Goal: Task Accomplishment & Management: Use online tool/utility

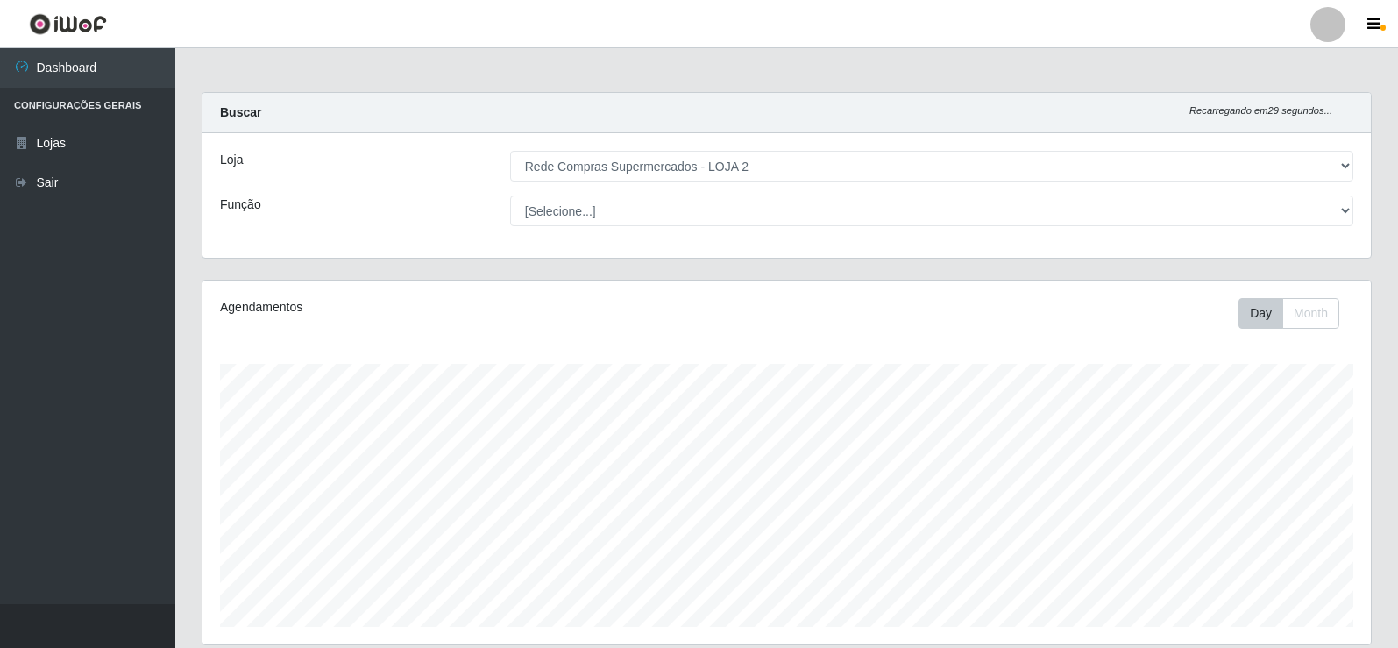
select select "161"
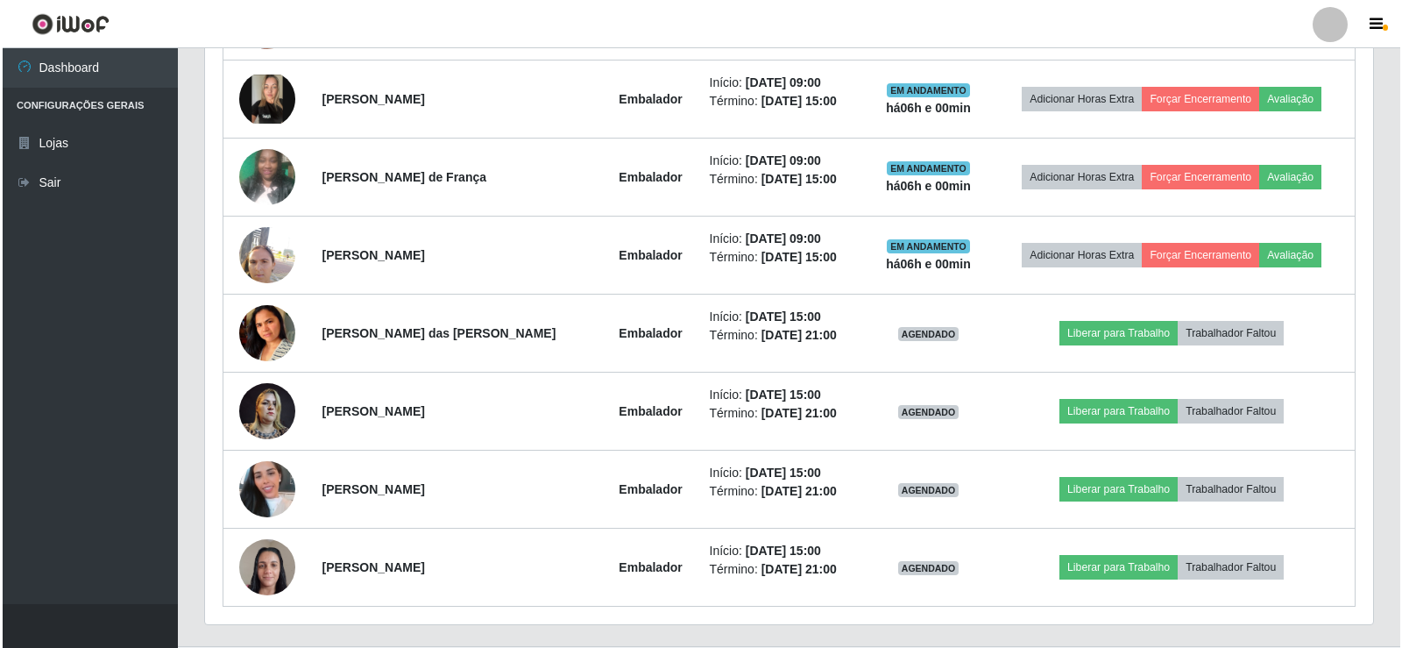
scroll to position [818, 0]
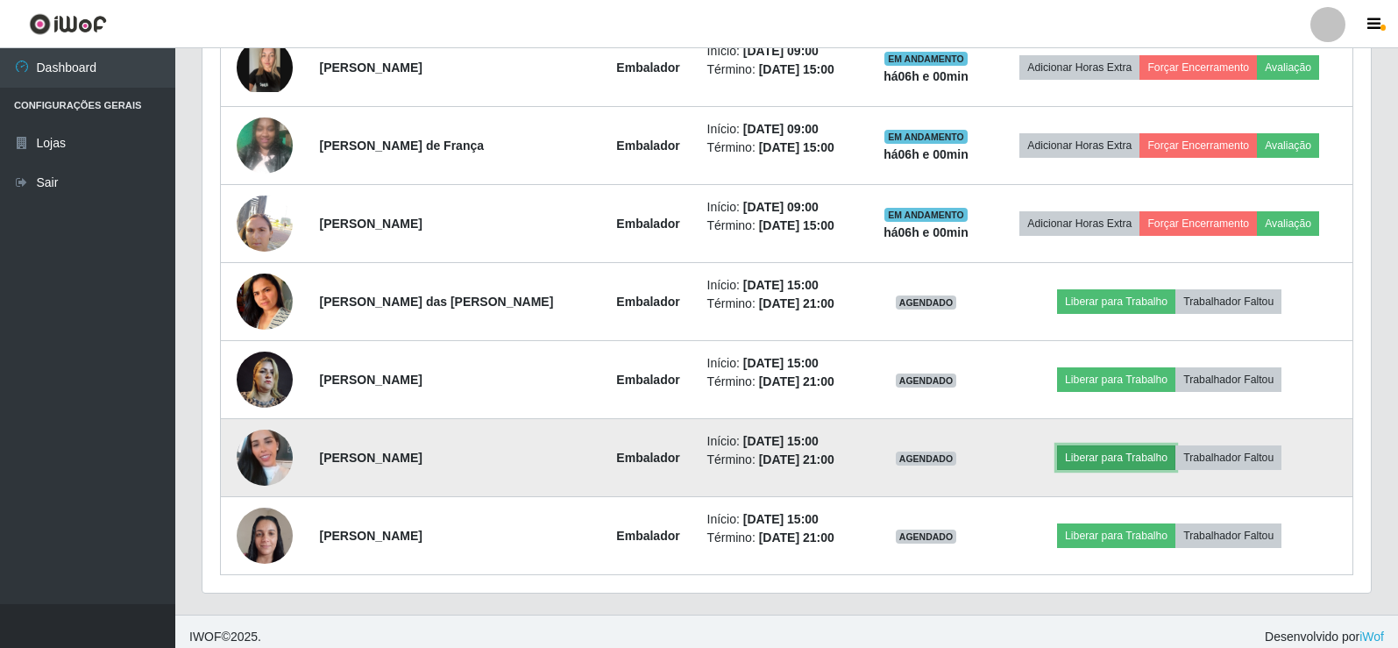
click at [1102, 458] on button "Liberar para Trabalho" at bounding box center [1116, 457] width 118 height 25
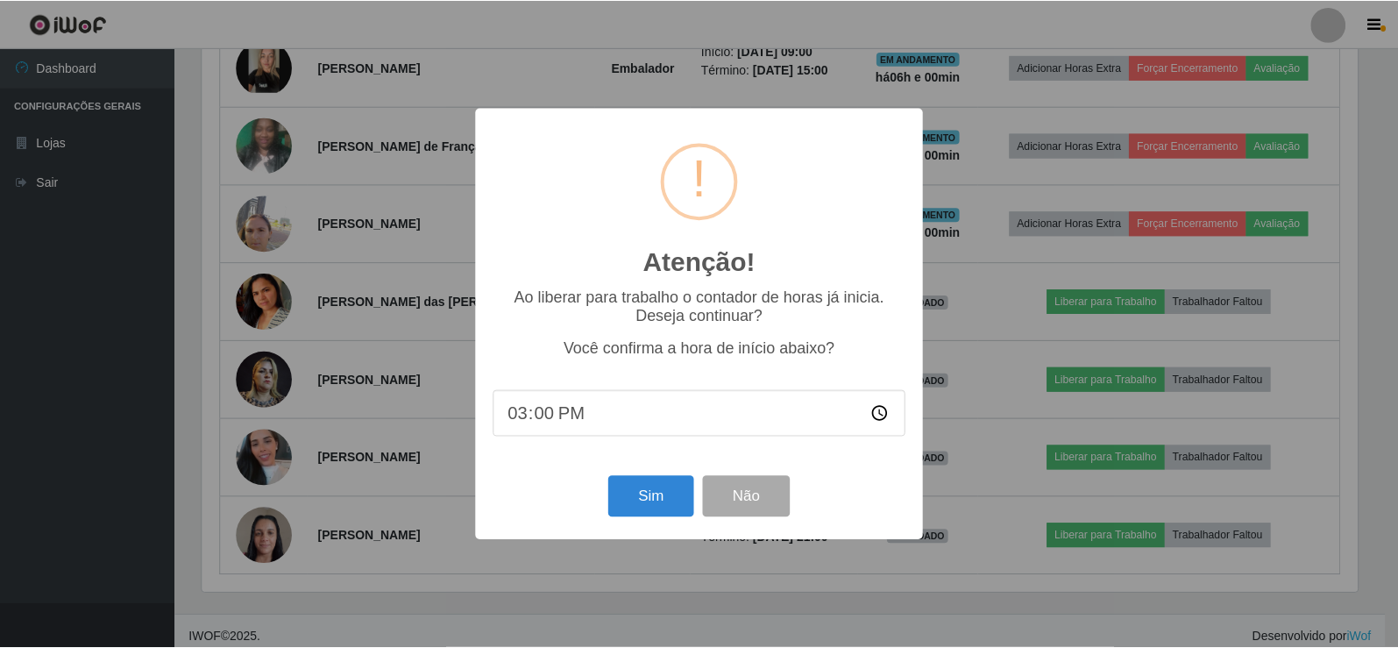
scroll to position [364, 1159]
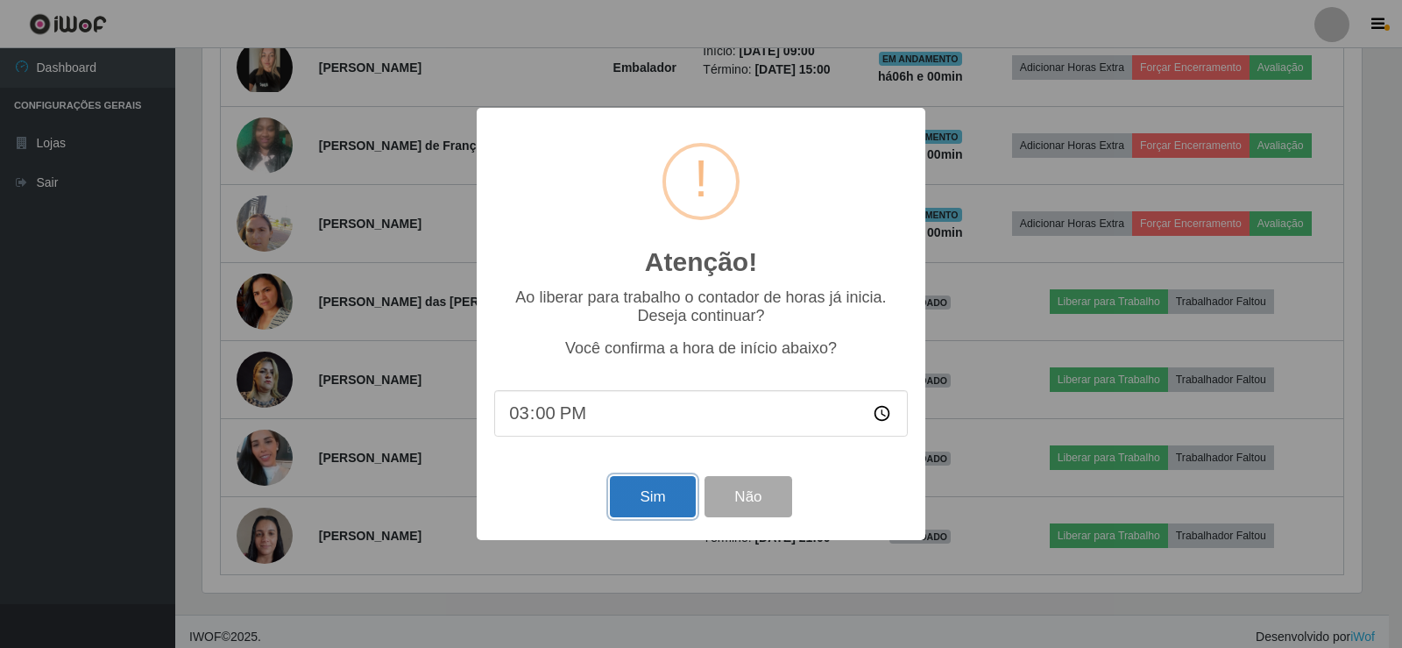
click at [656, 492] on button "Sim" at bounding box center [652, 496] width 85 height 41
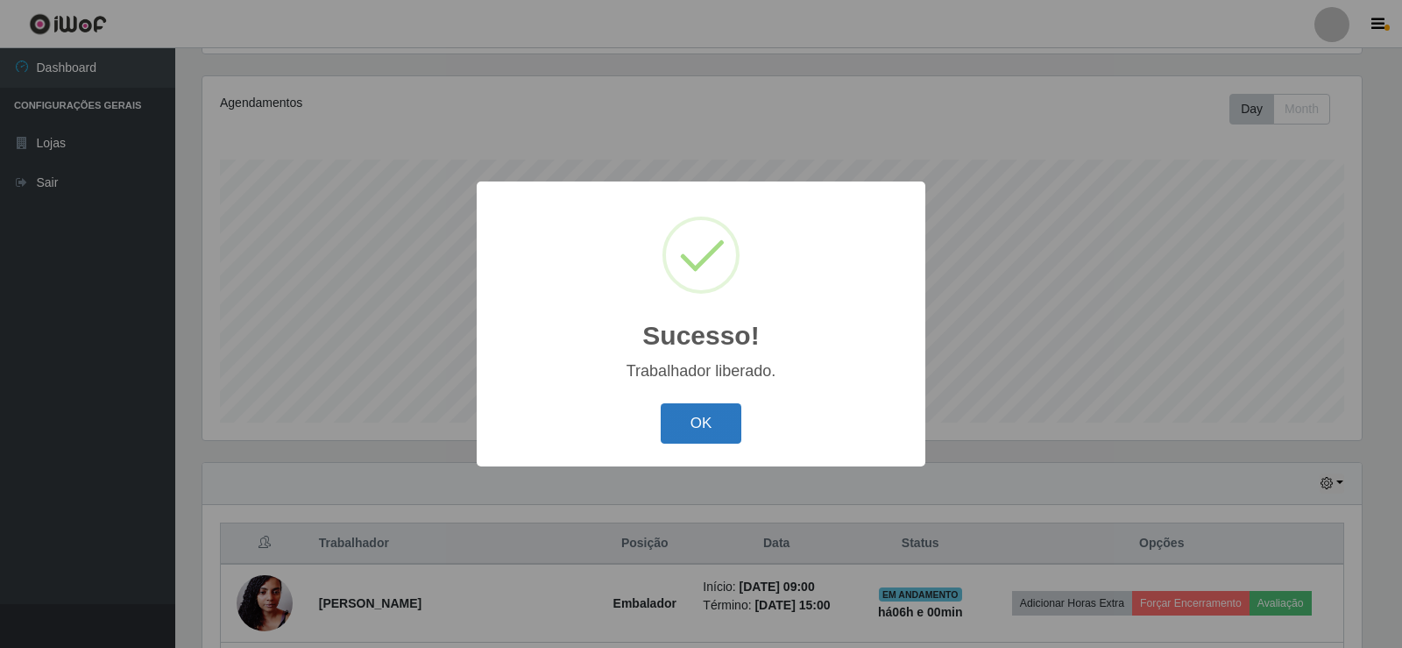
click at [710, 411] on button "OK" at bounding box center [701, 423] width 81 height 41
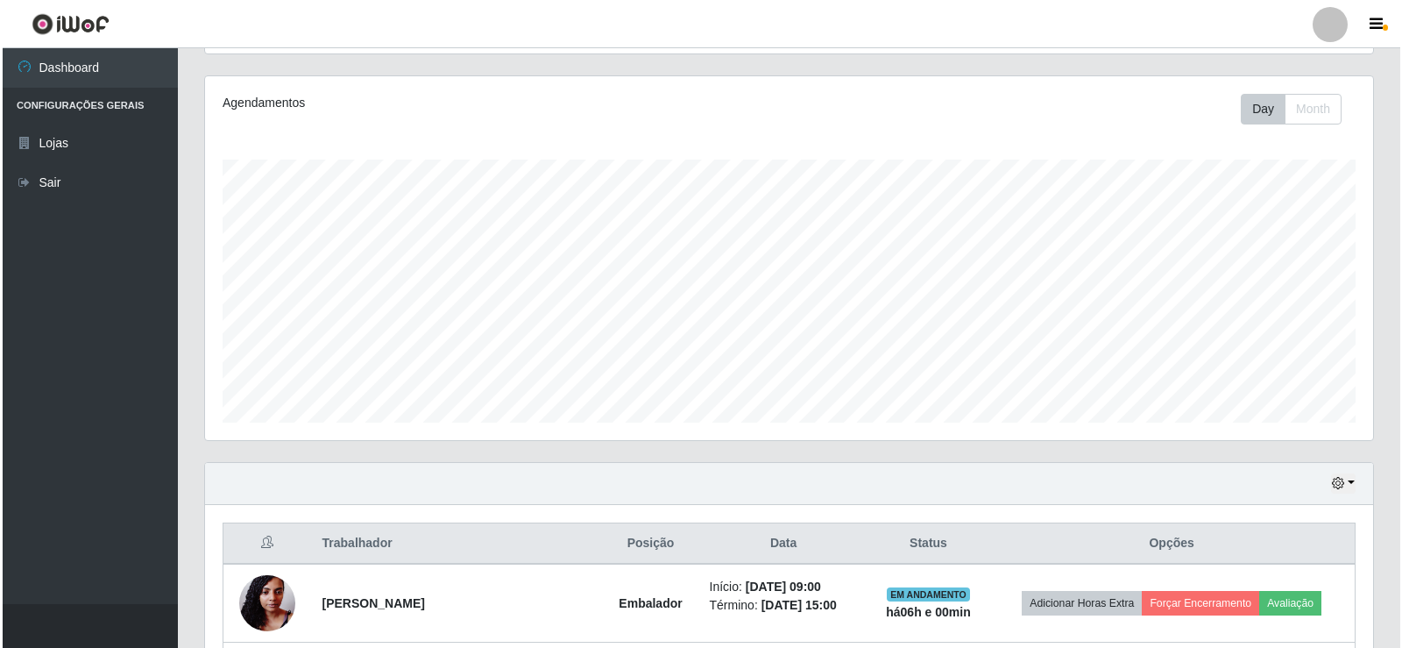
scroll to position [555, 0]
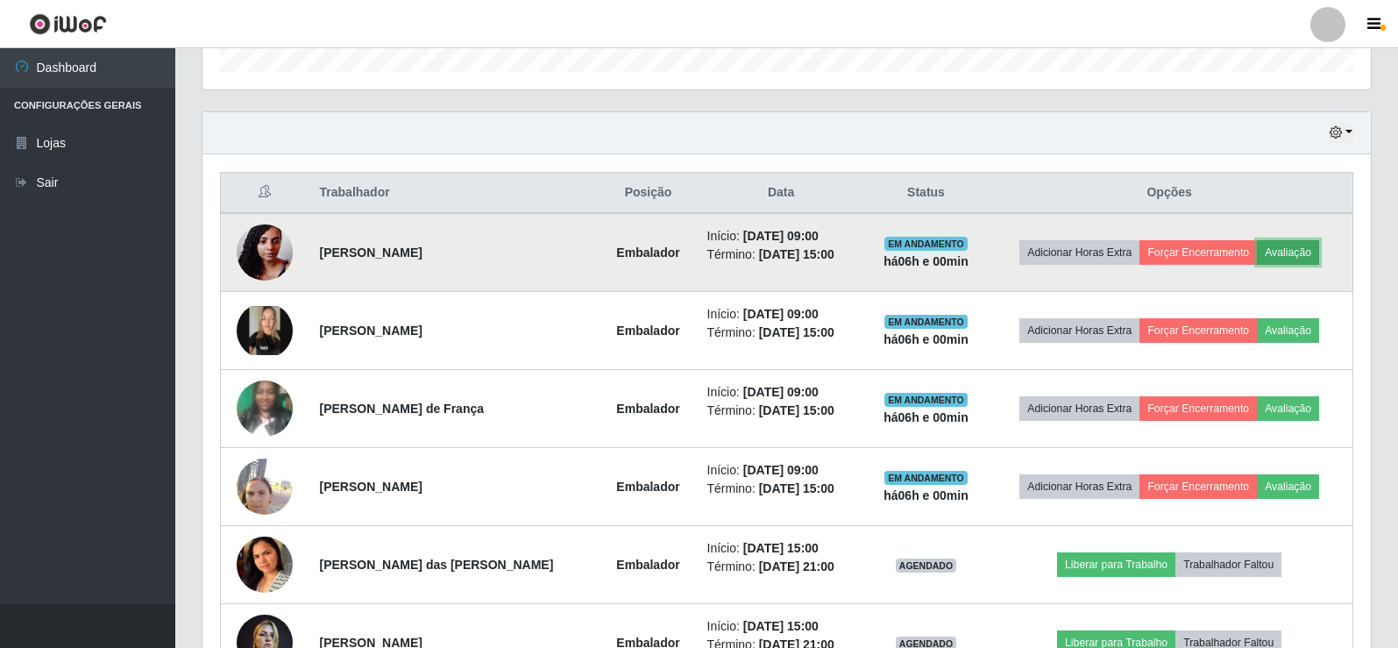
click at [1301, 251] on button "Avaliação" at bounding box center [1288, 252] width 62 height 25
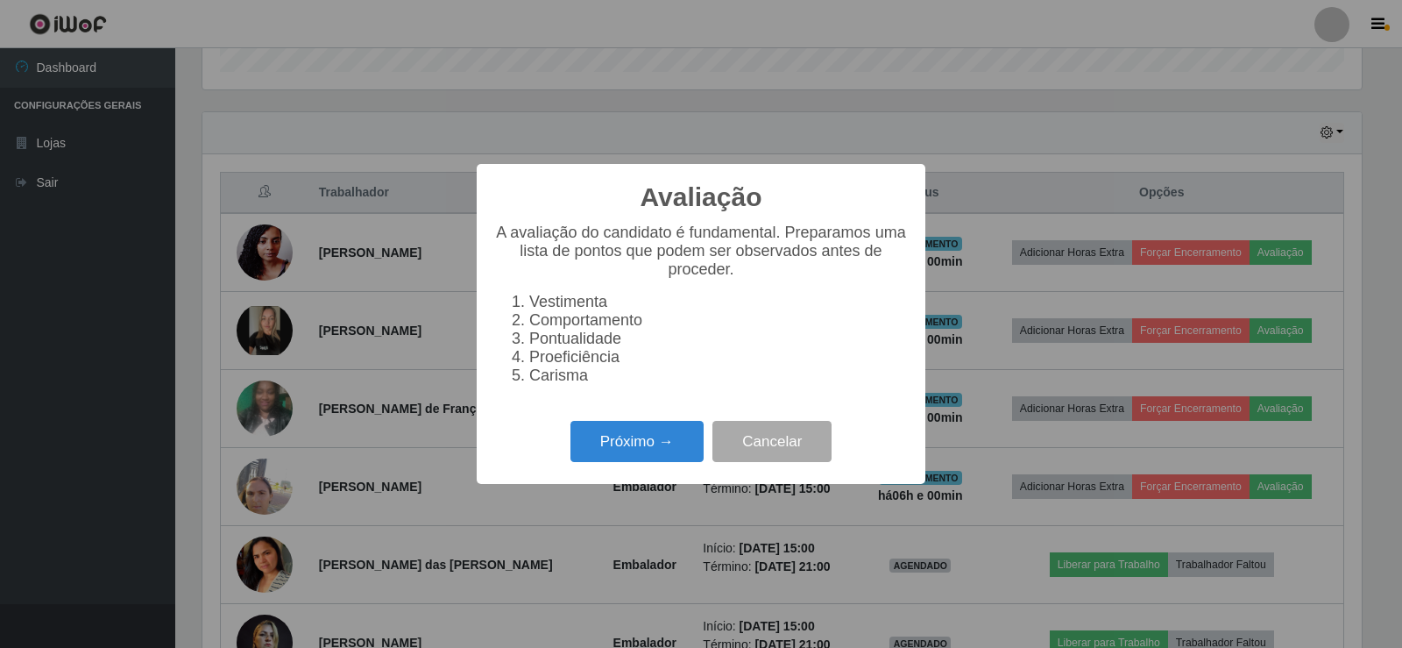
scroll to position [364, 1159]
click at [669, 447] on button "Próximo →" at bounding box center [636, 441] width 133 height 41
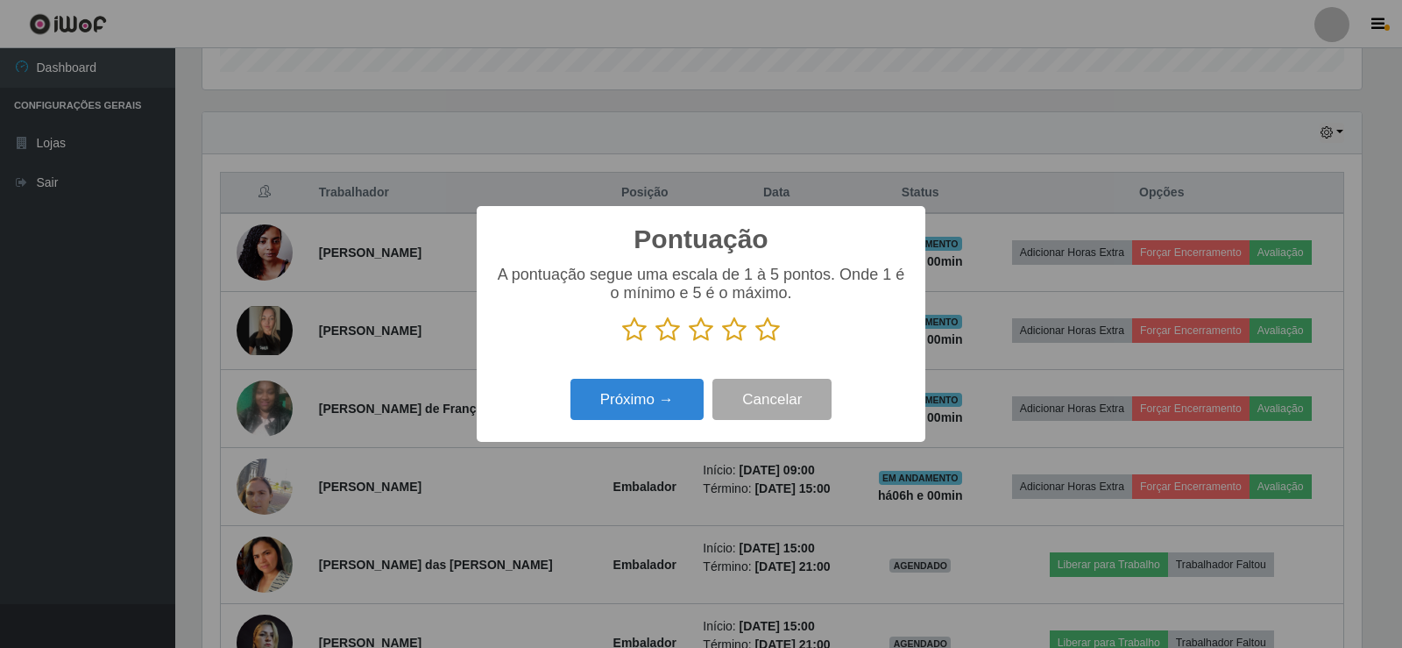
click at [775, 336] on icon at bounding box center [767, 329] width 25 height 26
click at [755, 343] on input "radio" at bounding box center [755, 343] width 0 height 0
click at [657, 388] on button "Próximo →" at bounding box center [636, 399] width 133 height 41
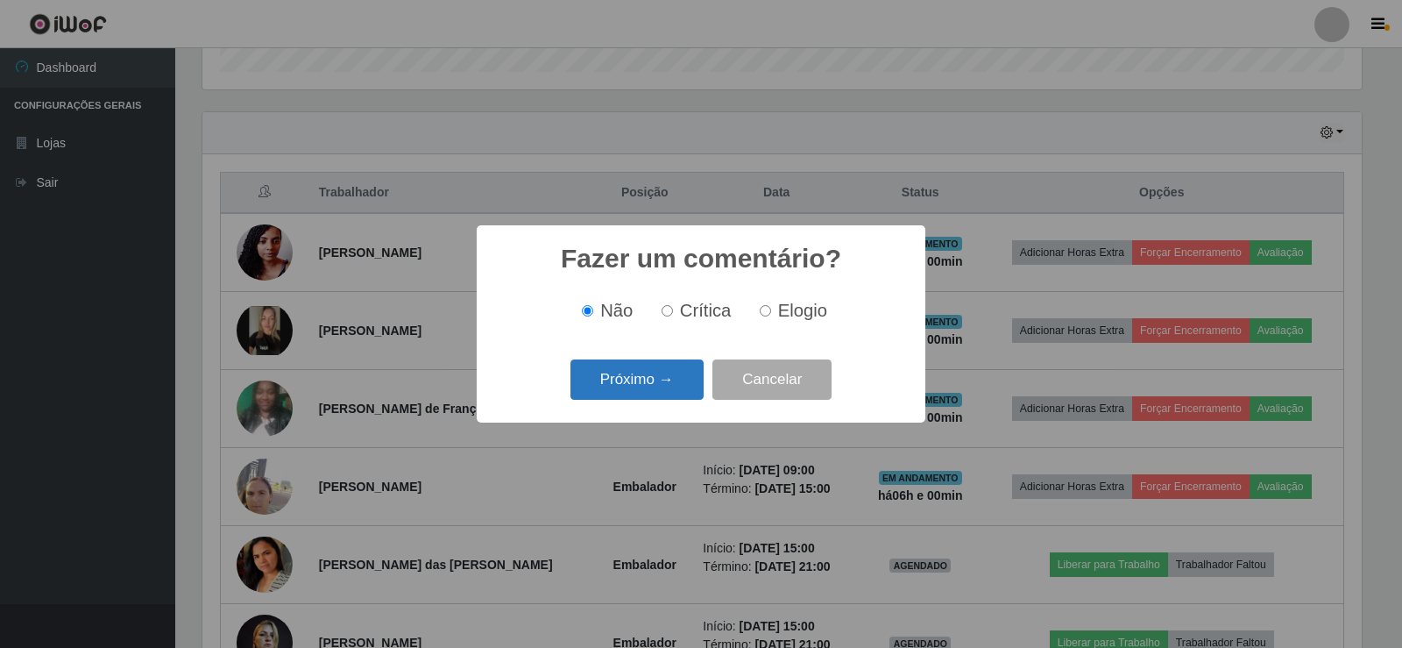
click at [663, 376] on button "Próximo →" at bounding box center [636, 379] width 133 height 41
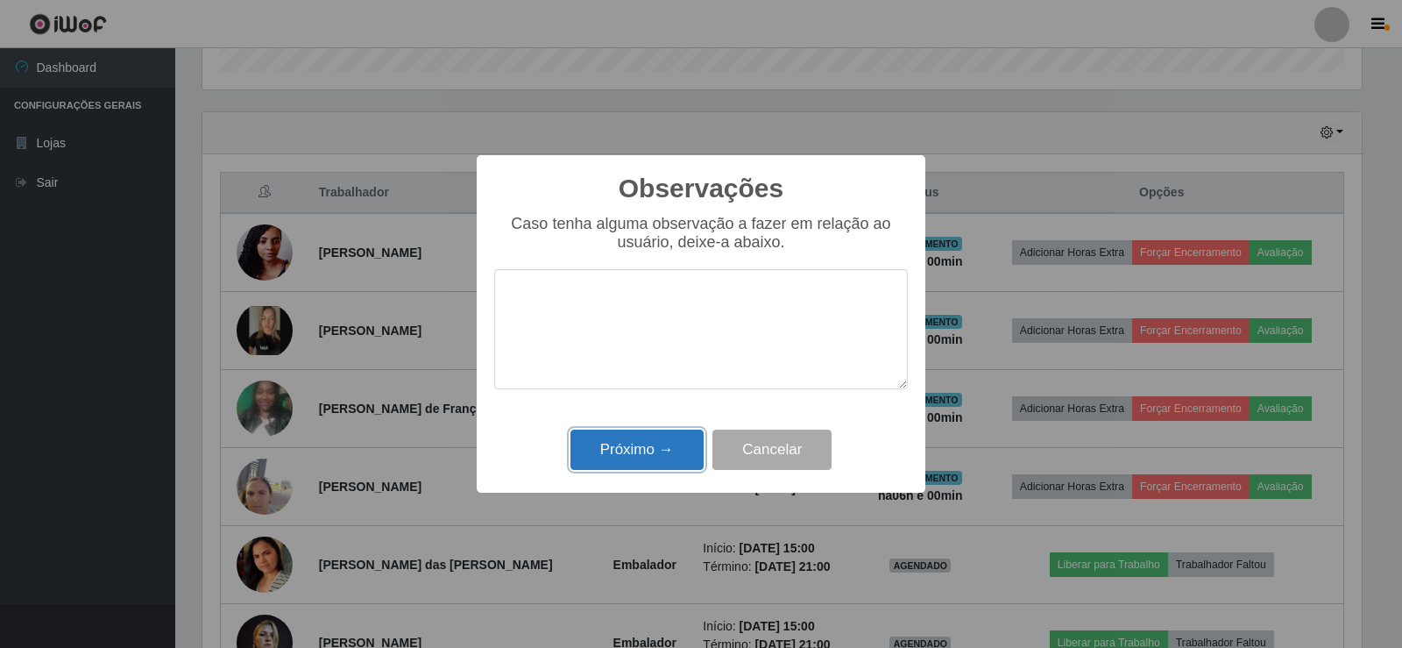
click at [662, 434] on button "Próximo →" at bounding box center [636, 449] width 133 height 41
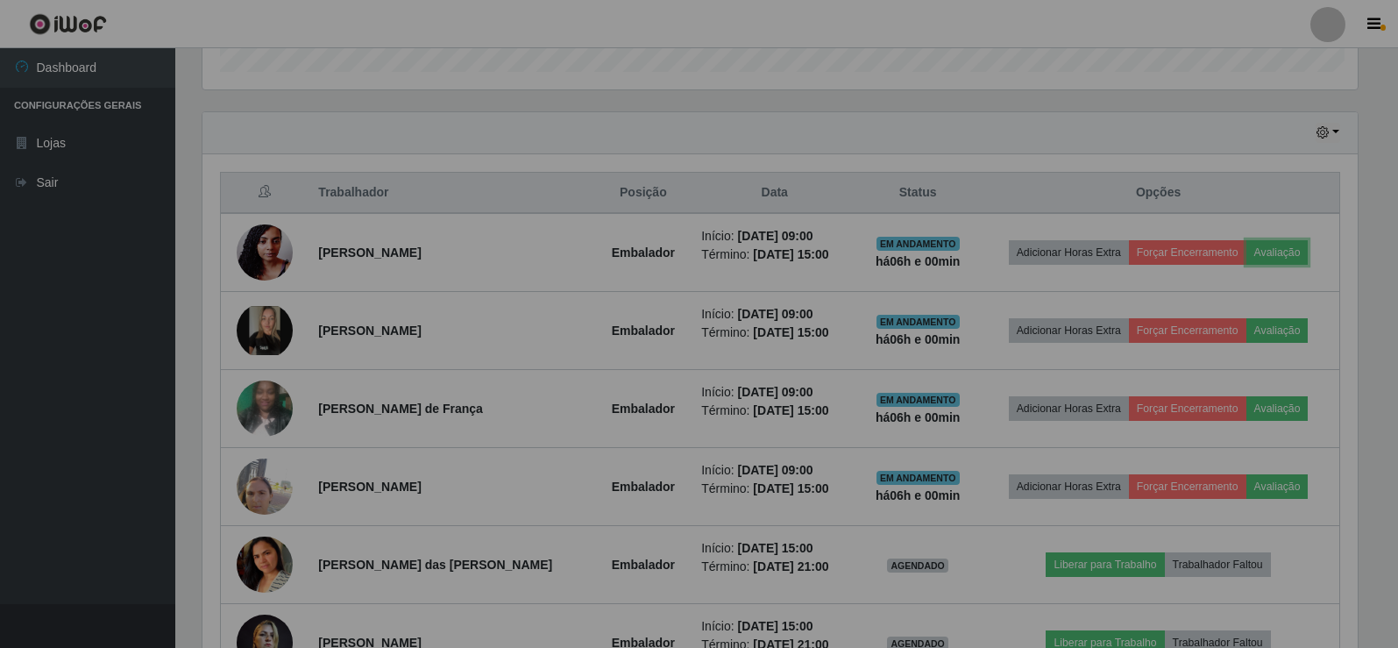
scroll to position [364, 1168]
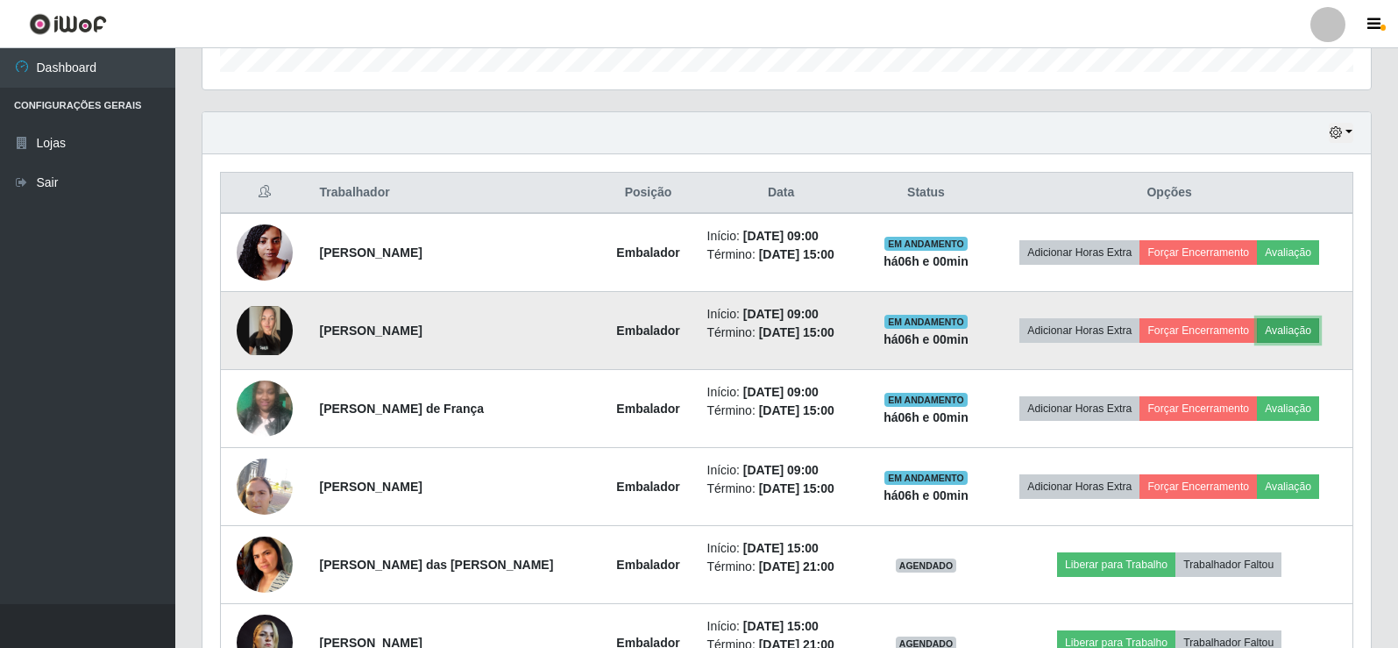
click at [1292, 336] on button "Avaliação" at bounding box center [1288, 330] width 62 height 25
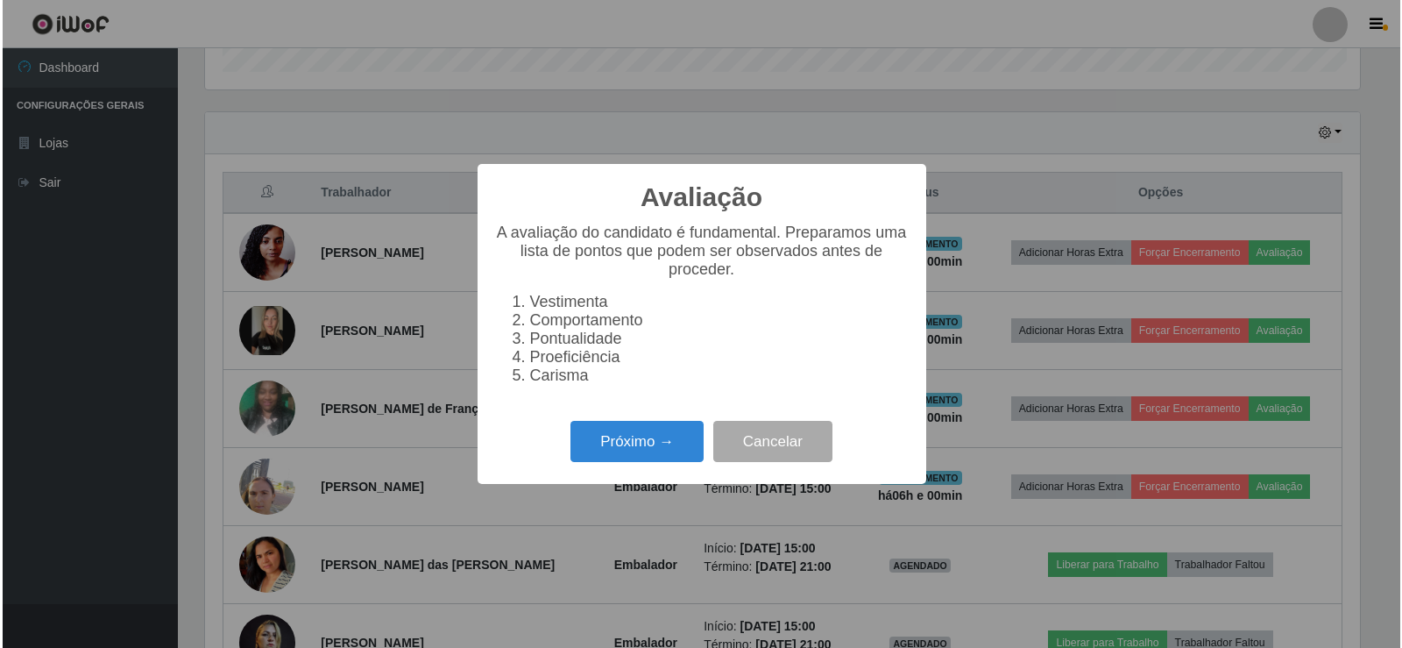
scroll to position [364, 1159]
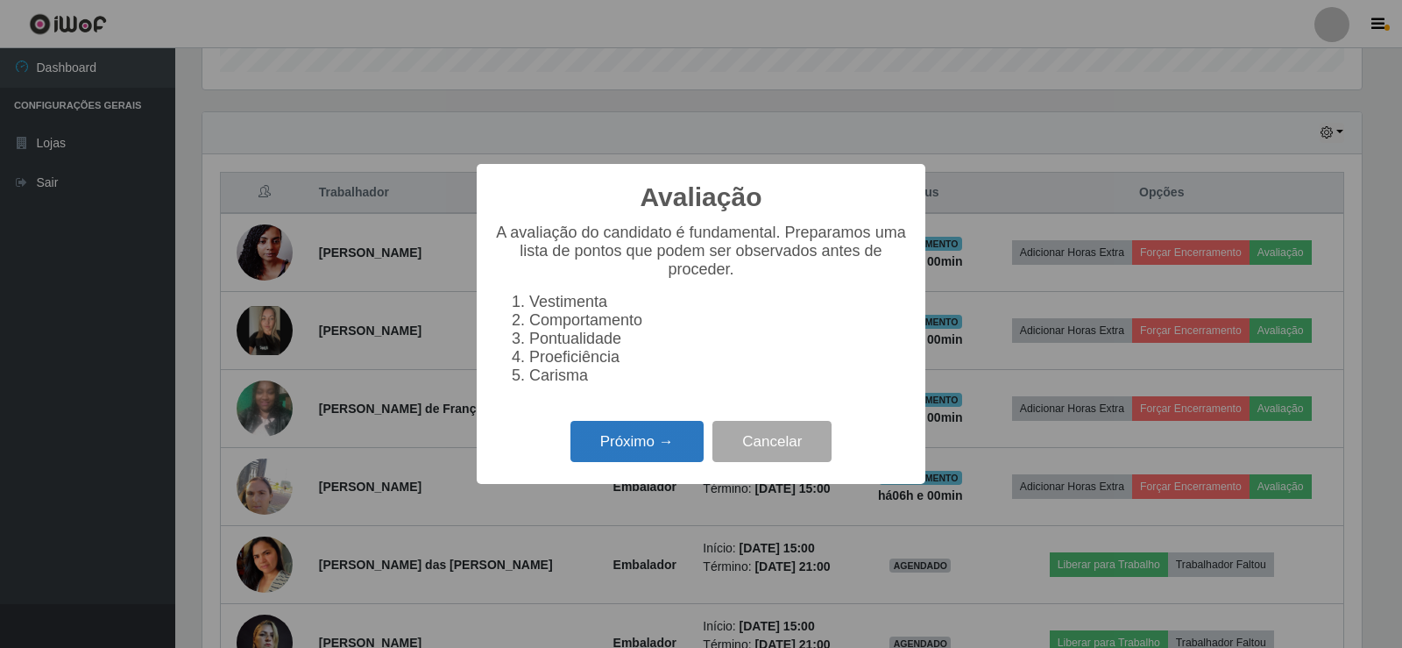
click at [657, 441] on button "Próximo →" at bounding box center [636, 441] width 133 height 41
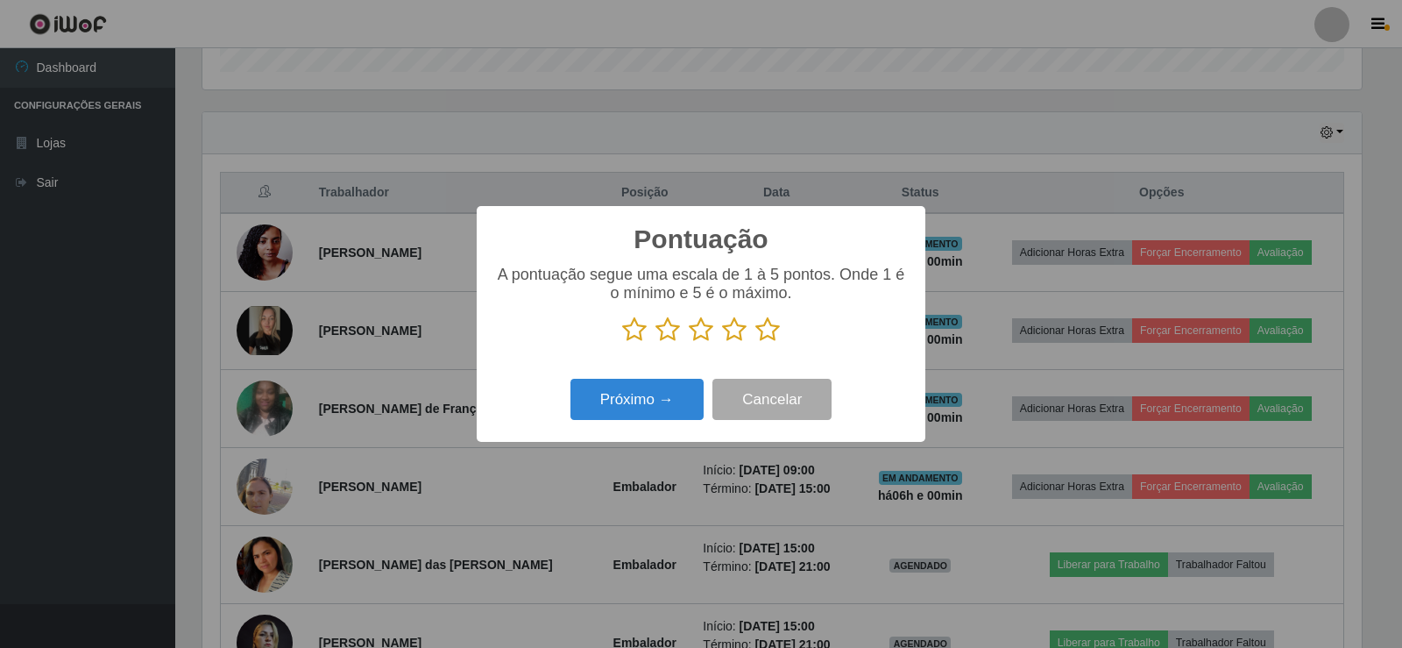
click at [771, 335] on icon at bounding box center [767, 329] width 25 height 26
click at [755, 343] on input "radio" at bounding box center [755, 343] width 0 height 0
click at [615, 402] on button "Próximo →" at bounding box center [636, 399] width 133 height 41
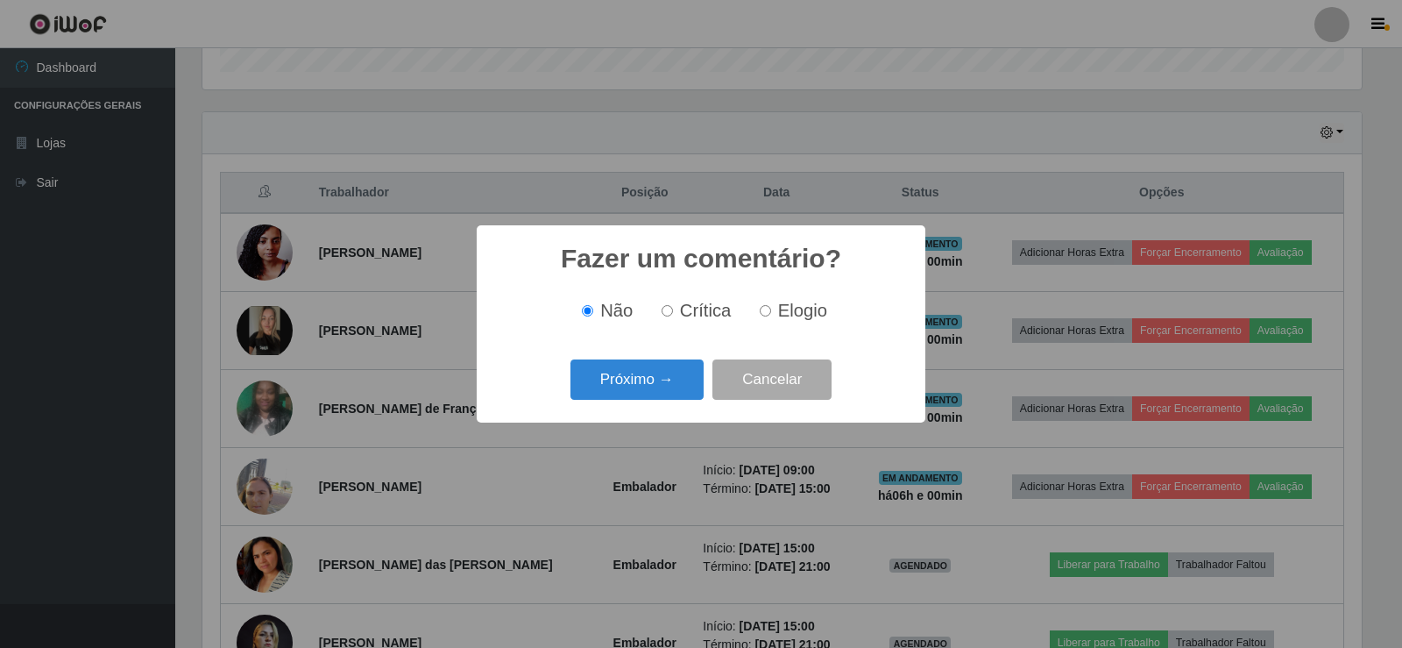
click at [619, 403] on div "Fazer um comentário? × Não Crítica Elogio Próximo → Cancelar" at bounding box center [701, 323] width 449 height 196
click at [634, 393] on button "Próximo →" at bounding box center [636, 379] width 133 height 41
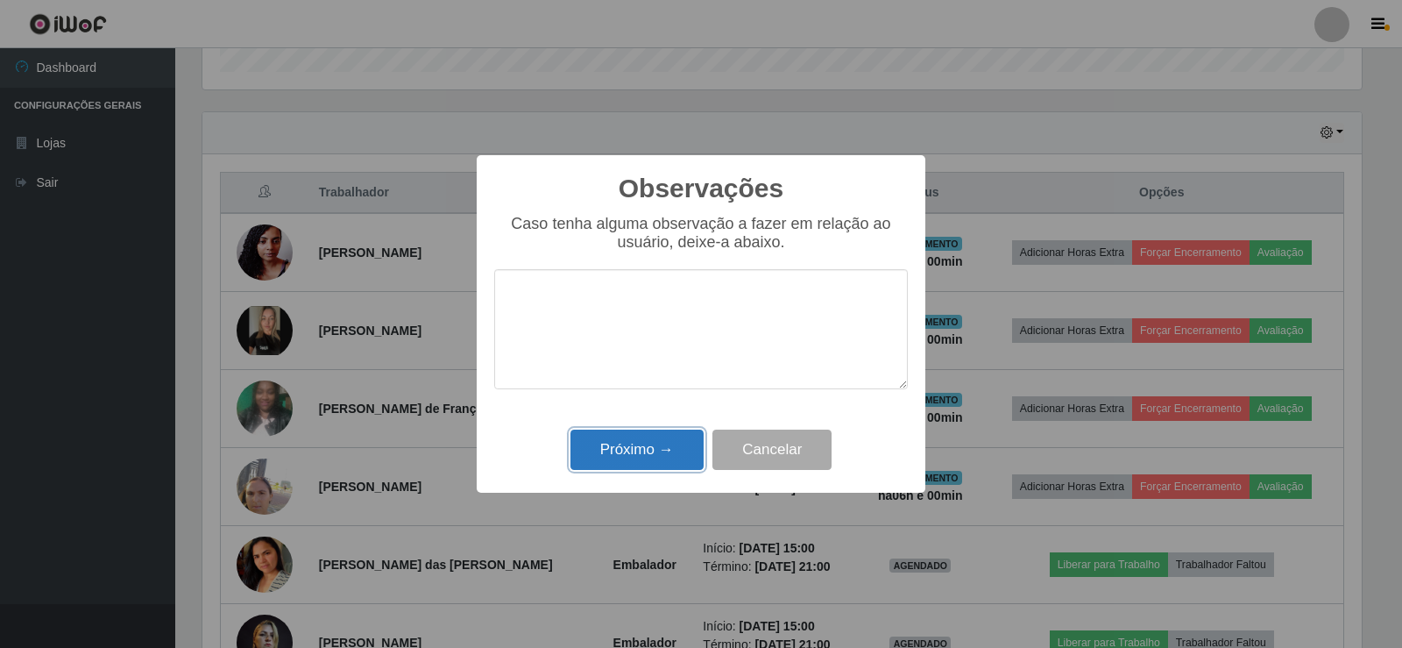
click at [643, 451] on button "Próximo →" at bounding box center [636, 449] width 133 height 41
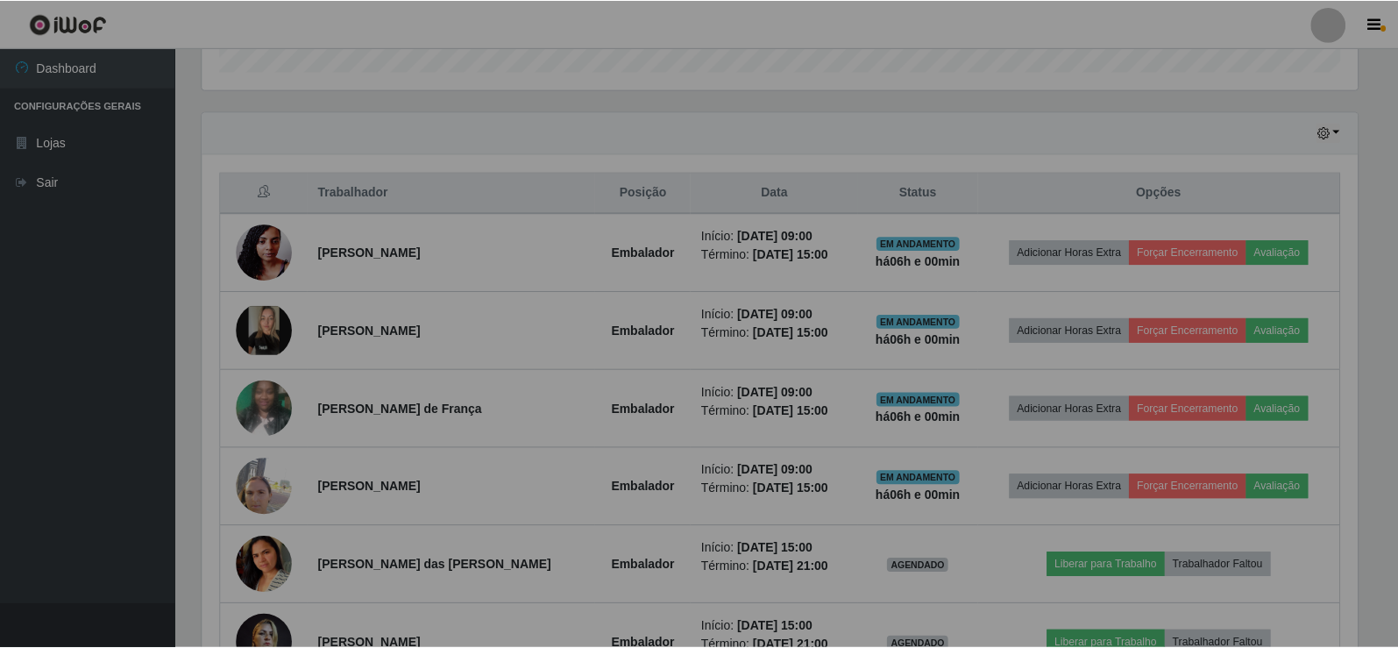
scroll to position [364, 1168]
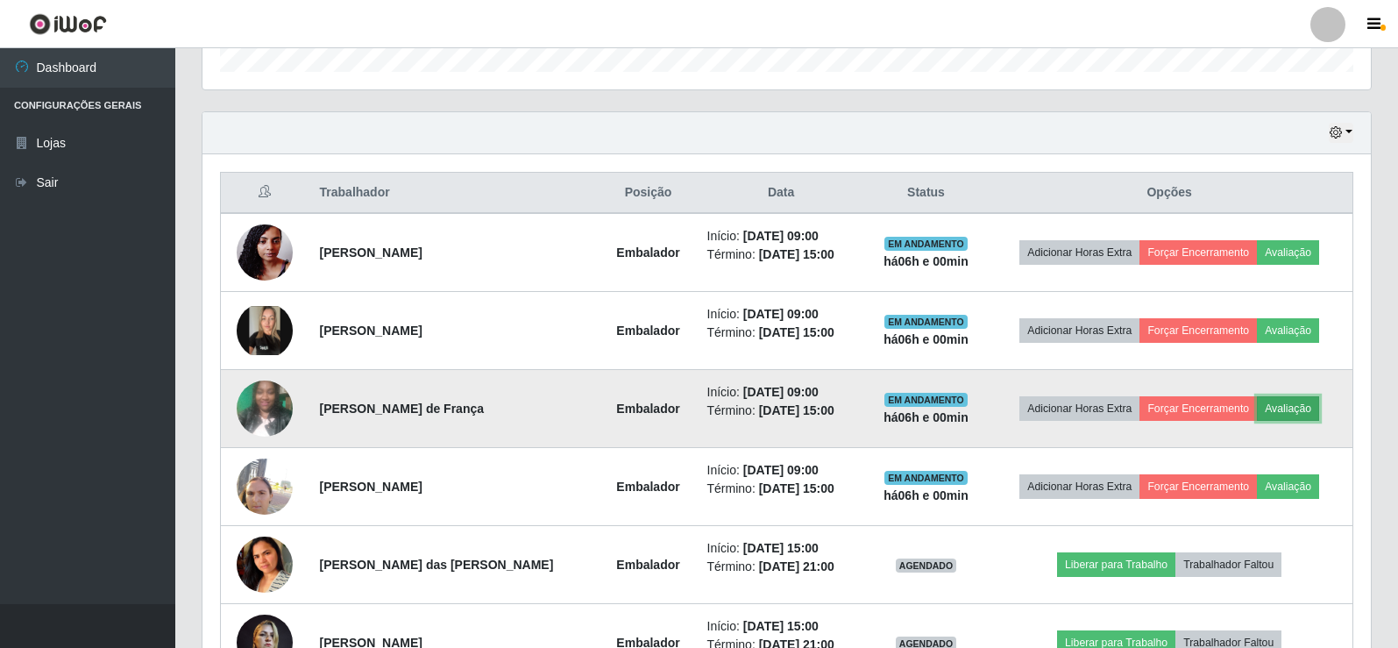
click at [1285, 406] on button "Avaliação" at bounding box center [1288, 408] width 62 height 25
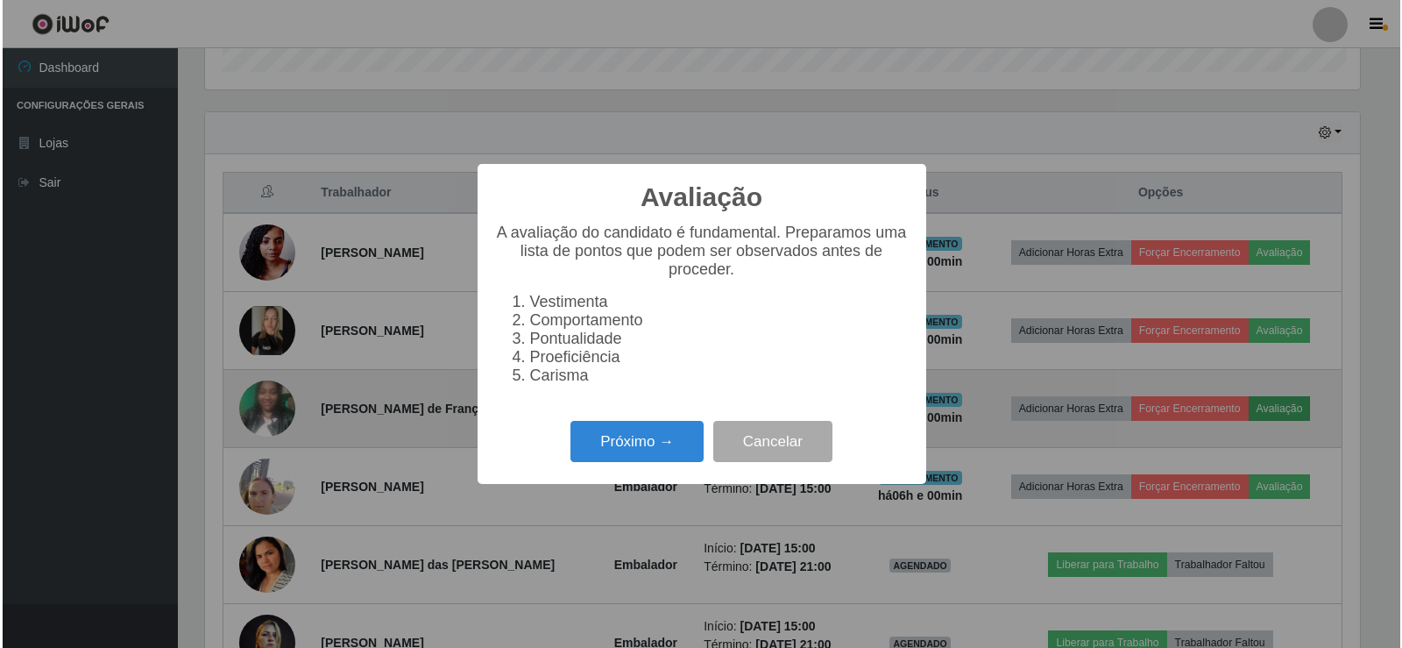
scroll to position [364, 1159]
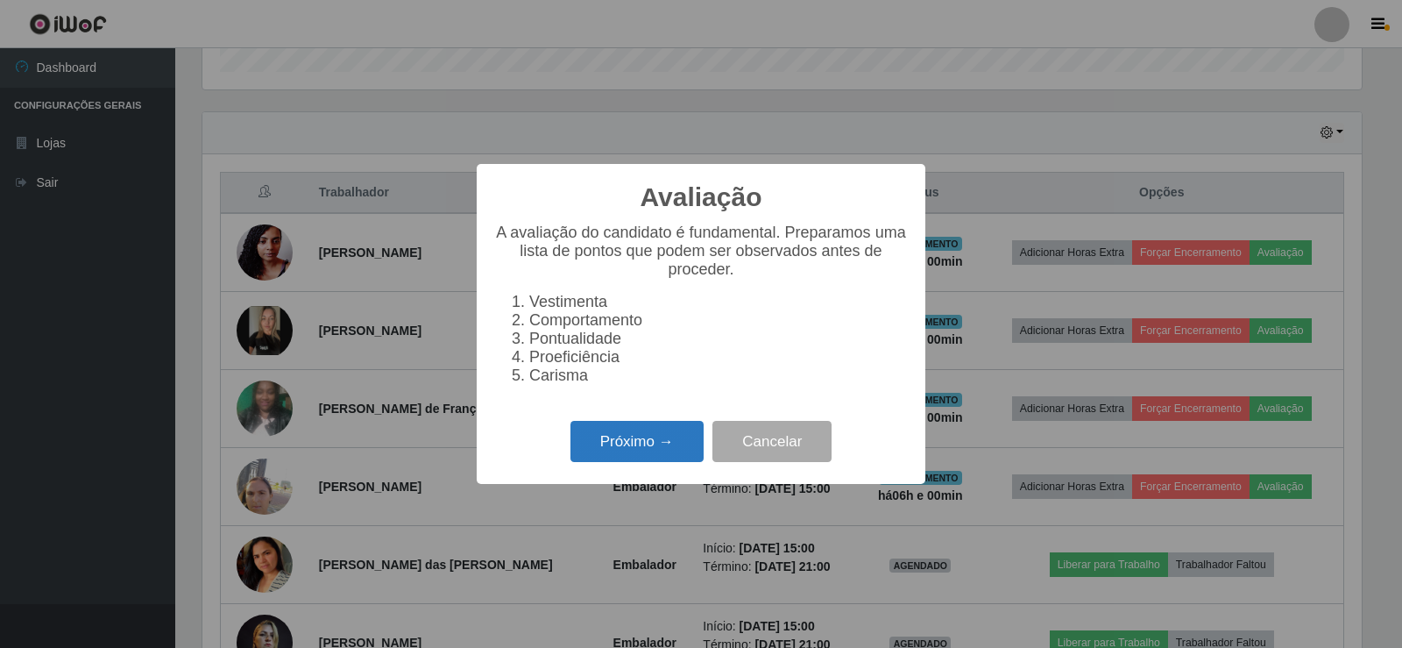
click at [612, 441] on button "Próximo →" at bounding box center [636, 441] width 133 height 41
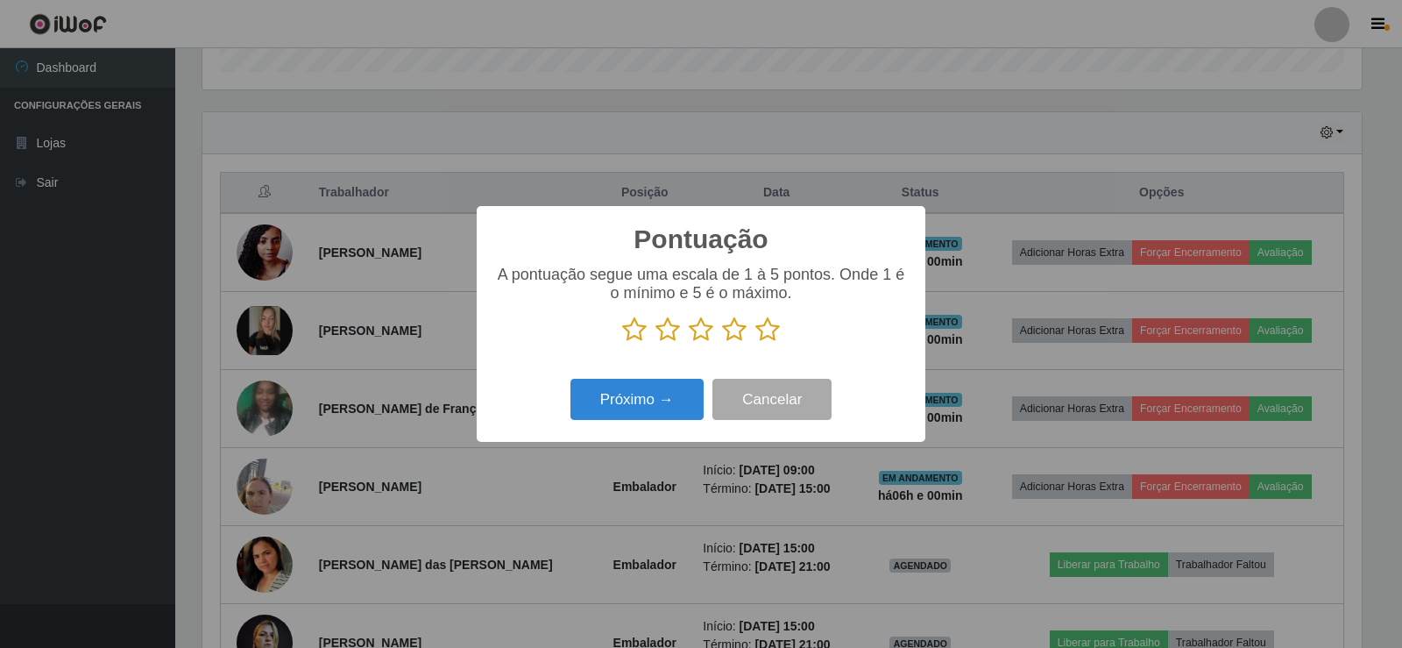
click at [773, 331] on icon at bounding box center [767, 329] width 25 height 26
click at [755, 343] on input "radio" at bounding box center [755, 343] width 0 height 0
click at [648, 400] on button "Próximo →" at bounding box center [636, 399] width 133 height 41
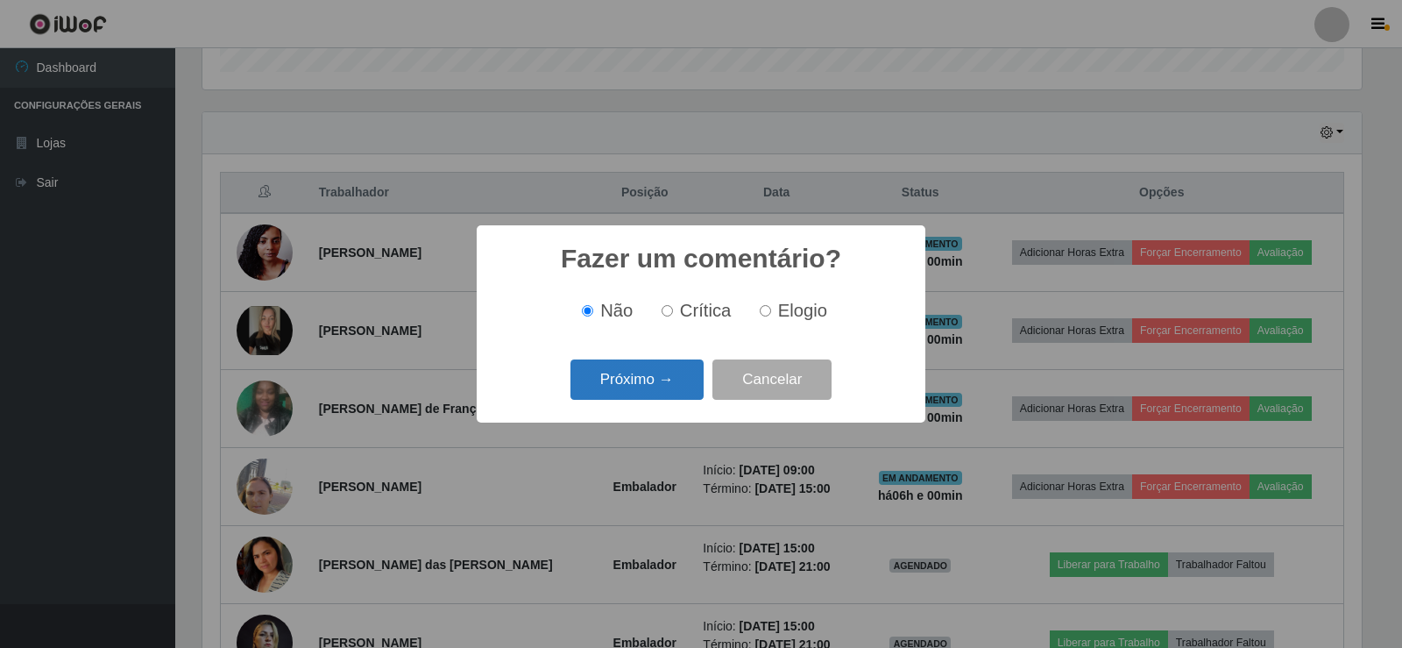
click at [660, 381] on button "Próximo →" at bounding box center [636, 379] width 133 height 41
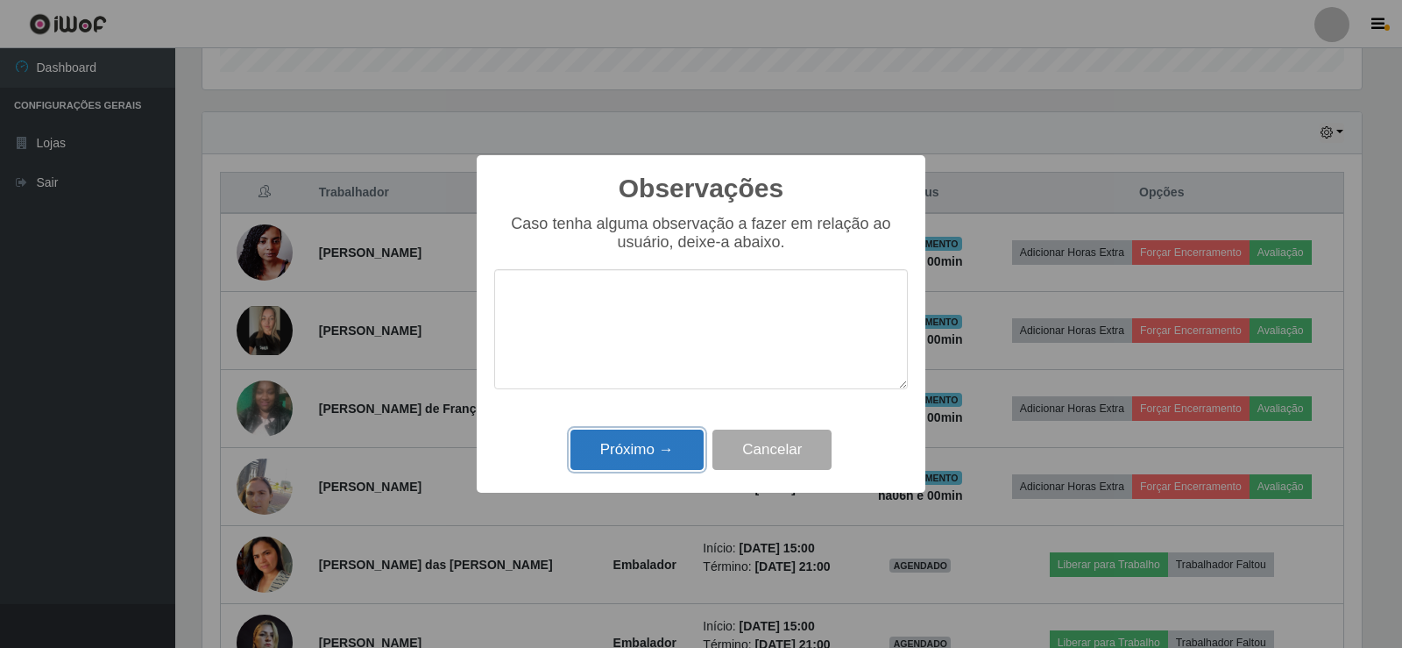
click at [668, 456] on button "Próximo →" at bounding box center [636, 449] width 133 height 41
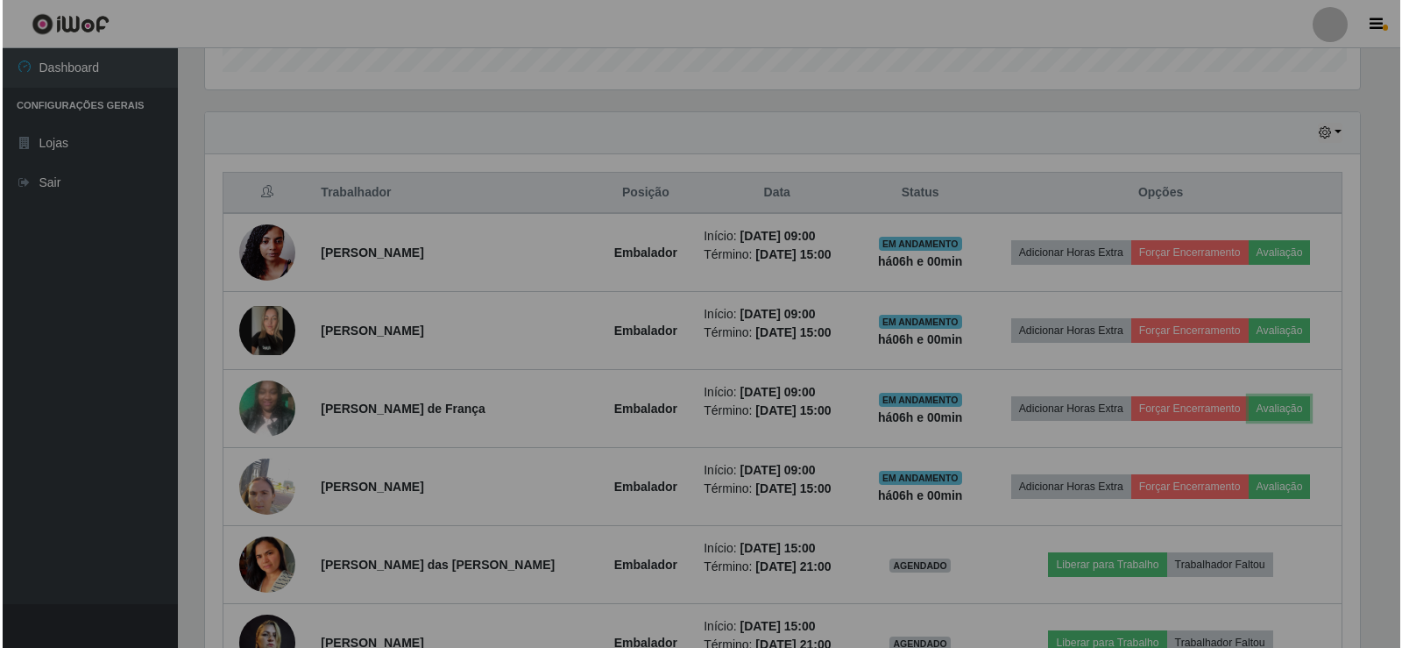
scroll to position [364, 1168]
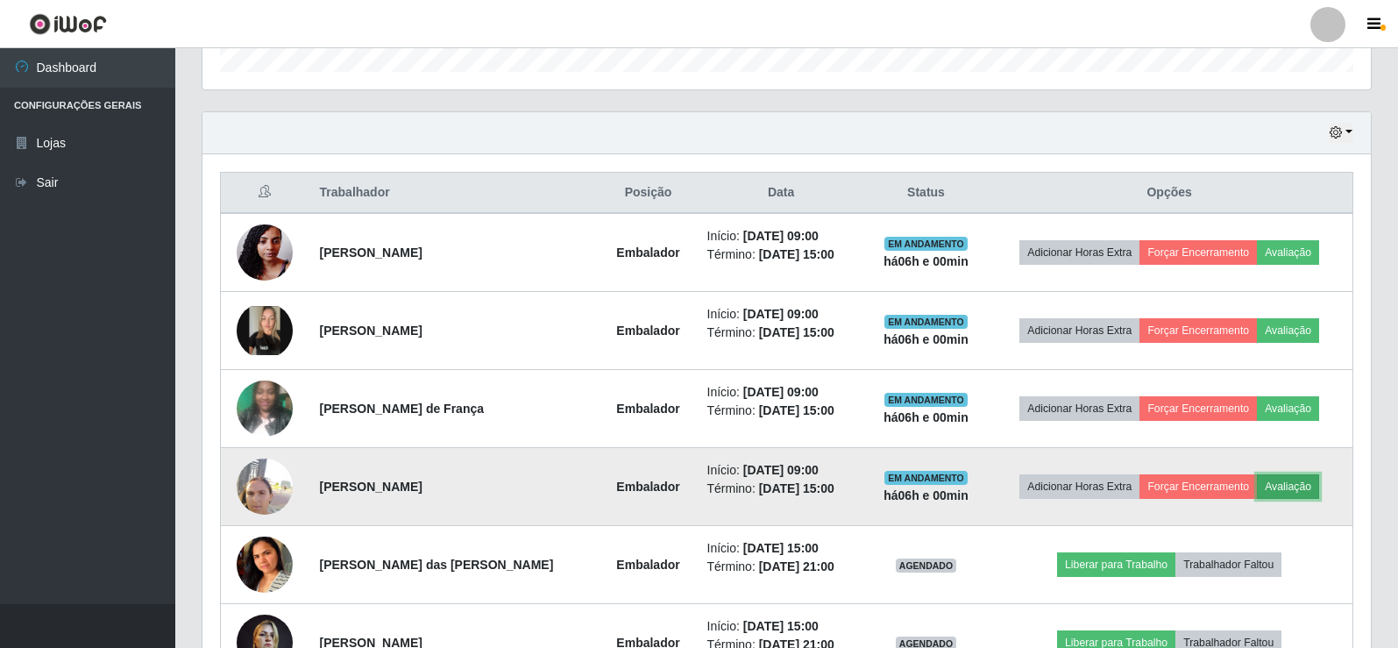
click at [1289, 485] on button "Avaliação" at bounding box center [1288, 486] width 62 height 25
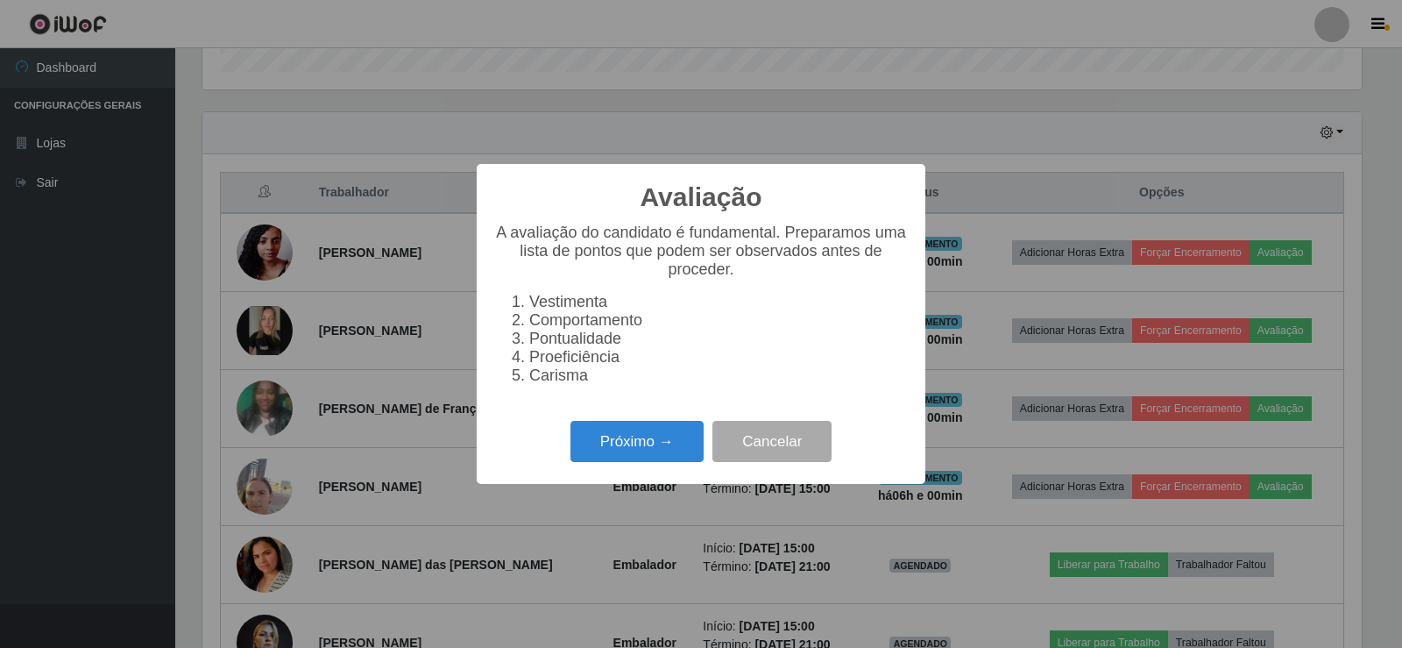
scroll to position [364, 1159]
click at [667, 441] on button "Próximo →" at bounding box center [636, 441] width 133 height 41
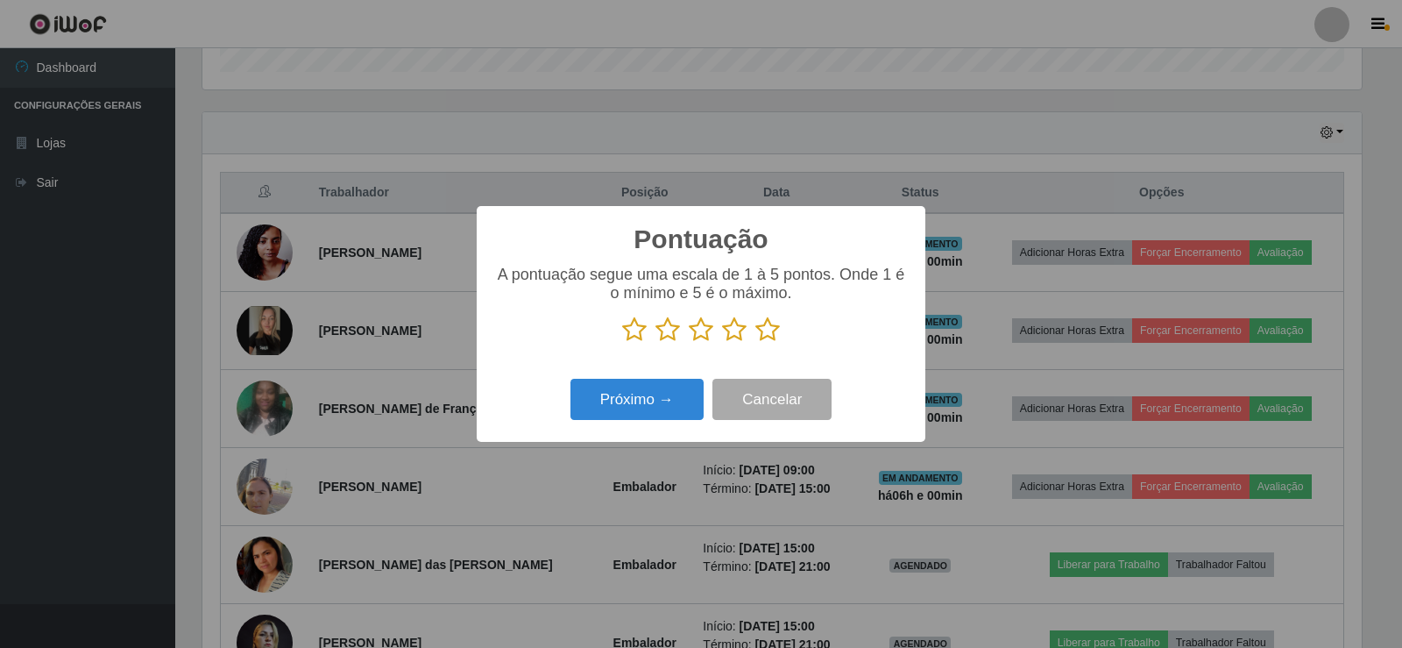
scroll to position [875886, 875090]
click at [765, 329] on icon at bounding box center [767, 329] width 25 height 26
click at [755, 343] on input "radio" at bounding box center [755, 343] width 0 height 0
click at [635, 392] on button "Próximo →" at bounding box center [636, 399] width 133 height 41
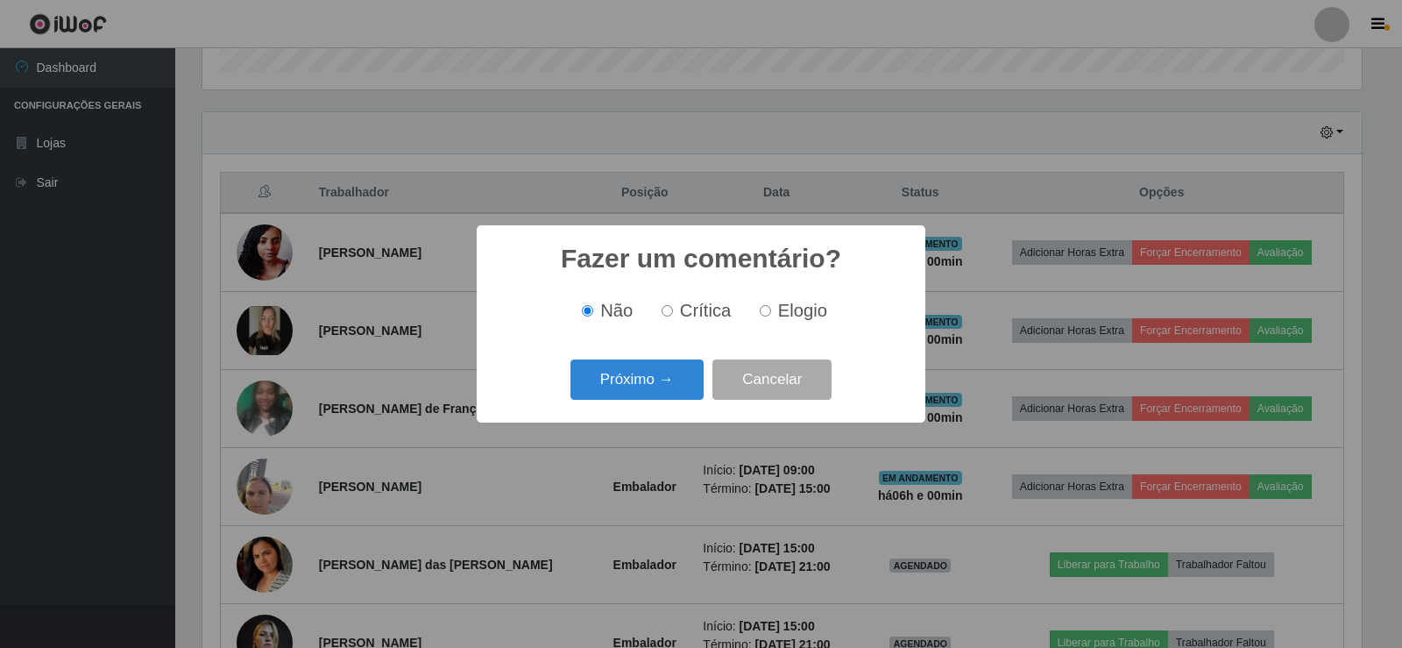
click at [635, 392] on button "Próximo →" at bounding box center [636, 379] width 133 height 41
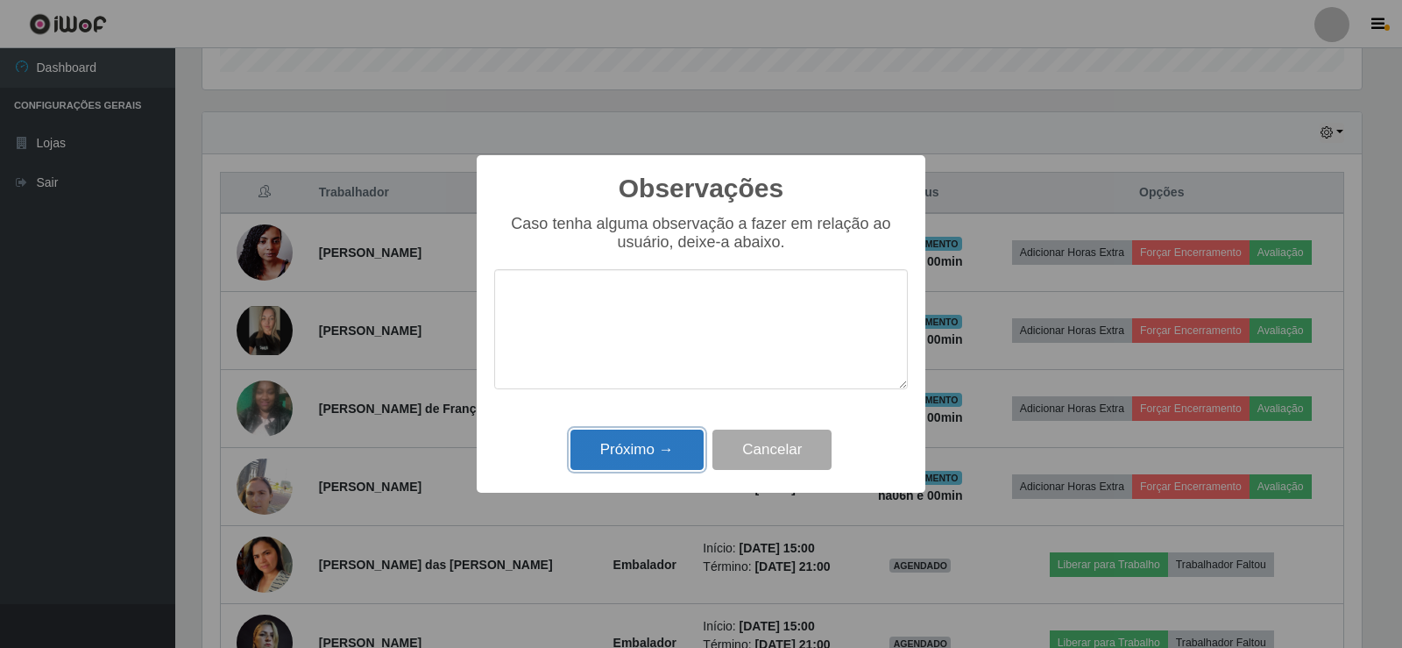
click at [638, 441] on button "Próximo →" at bounding box center [636, 449] width 133 height 41
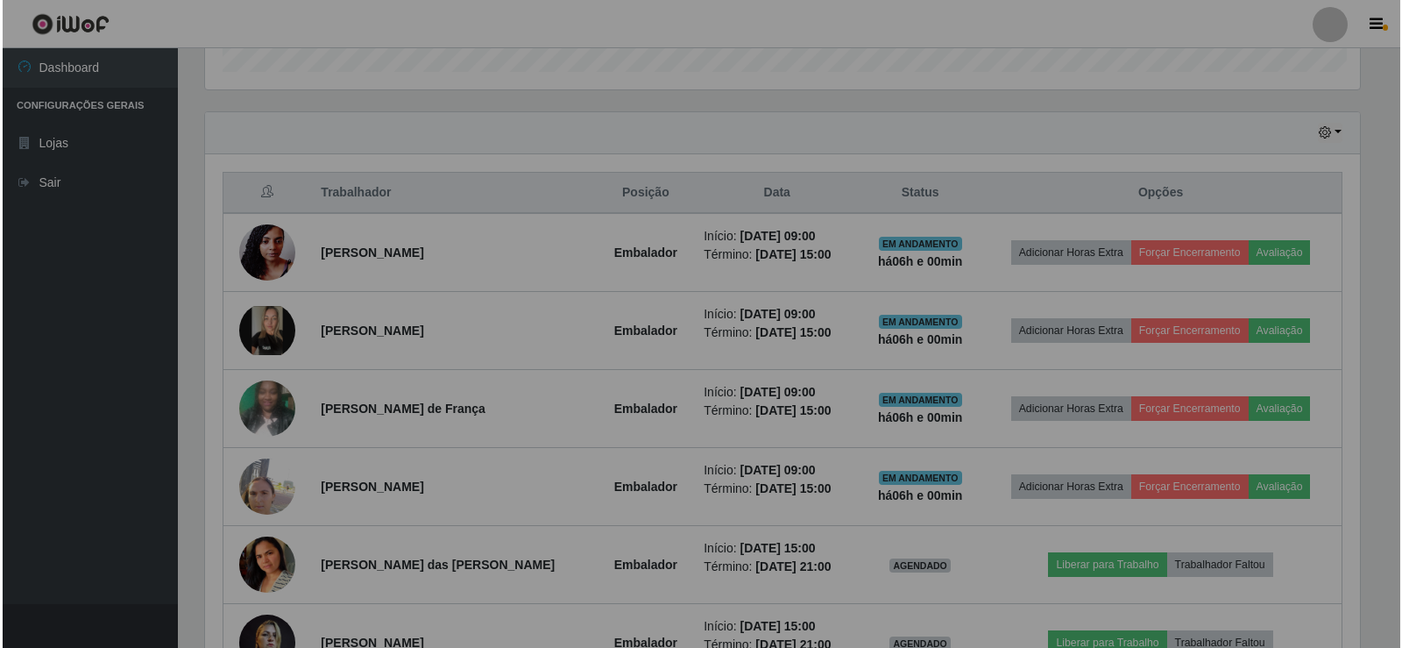
scroll to position [364, 1168]
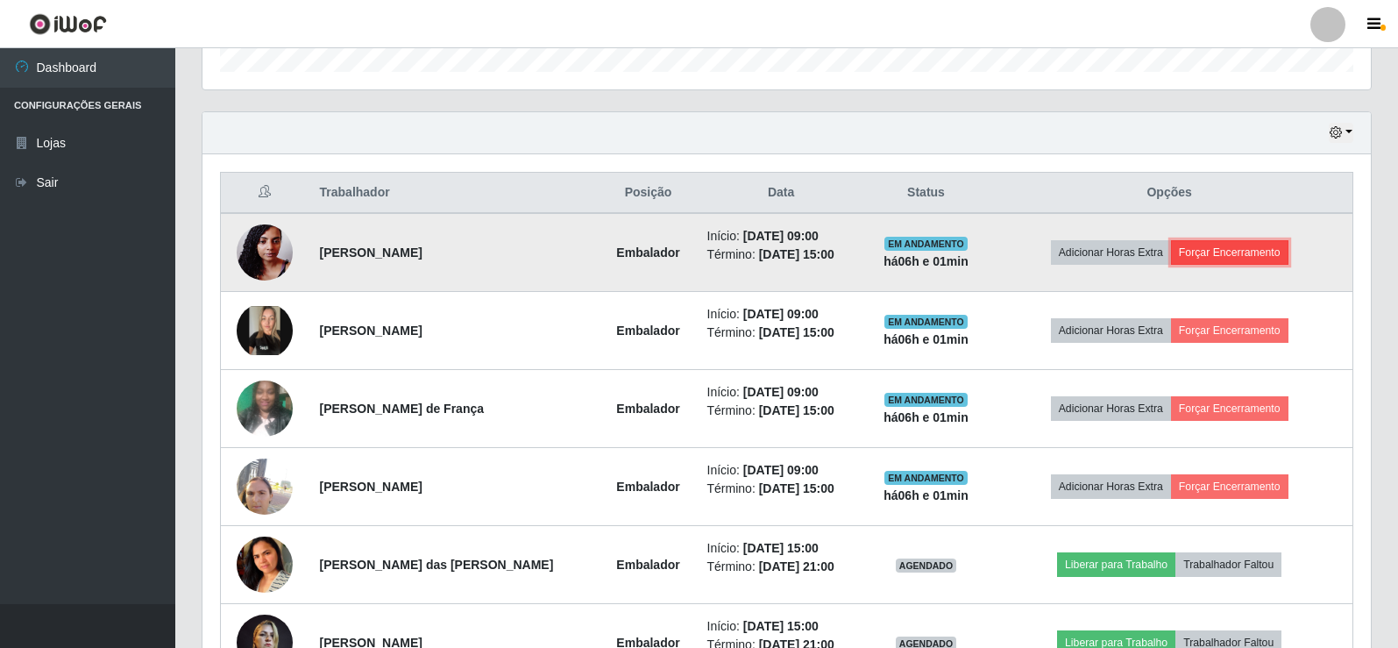
click at [1216, 253] on button "Forçar Encerramento" at bounding box center [1229, 252] width 117 height 25
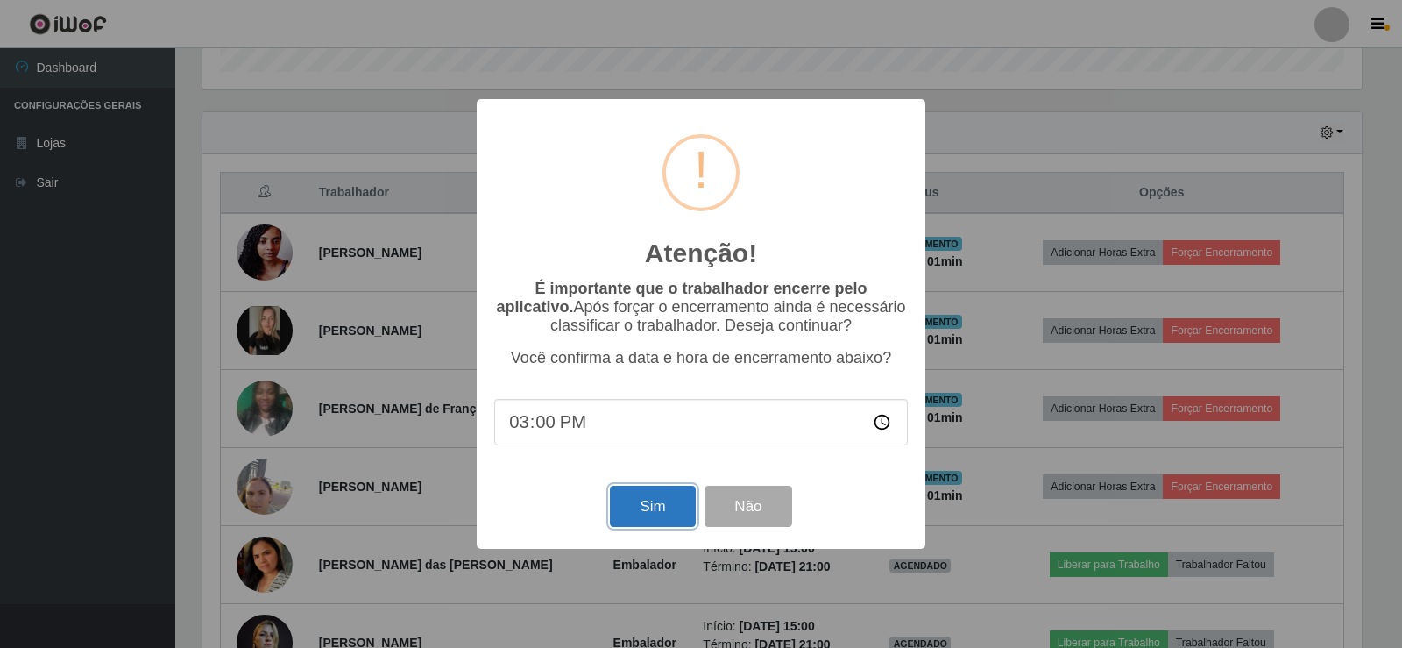
click at [671, 520] on button "Sim" at bounding box center [652, 505] width 85 height 41
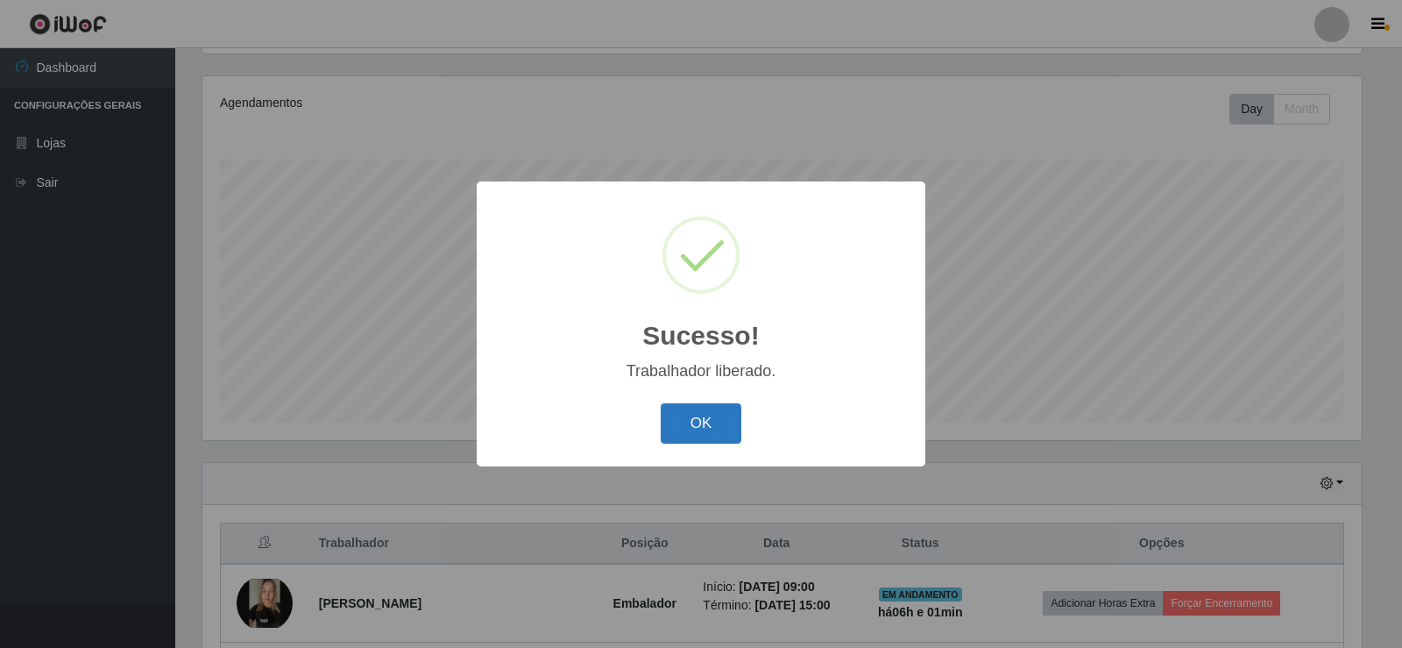
click at [675, 426] on button "OK" at bounding box center [701, 423] width 81 height 41
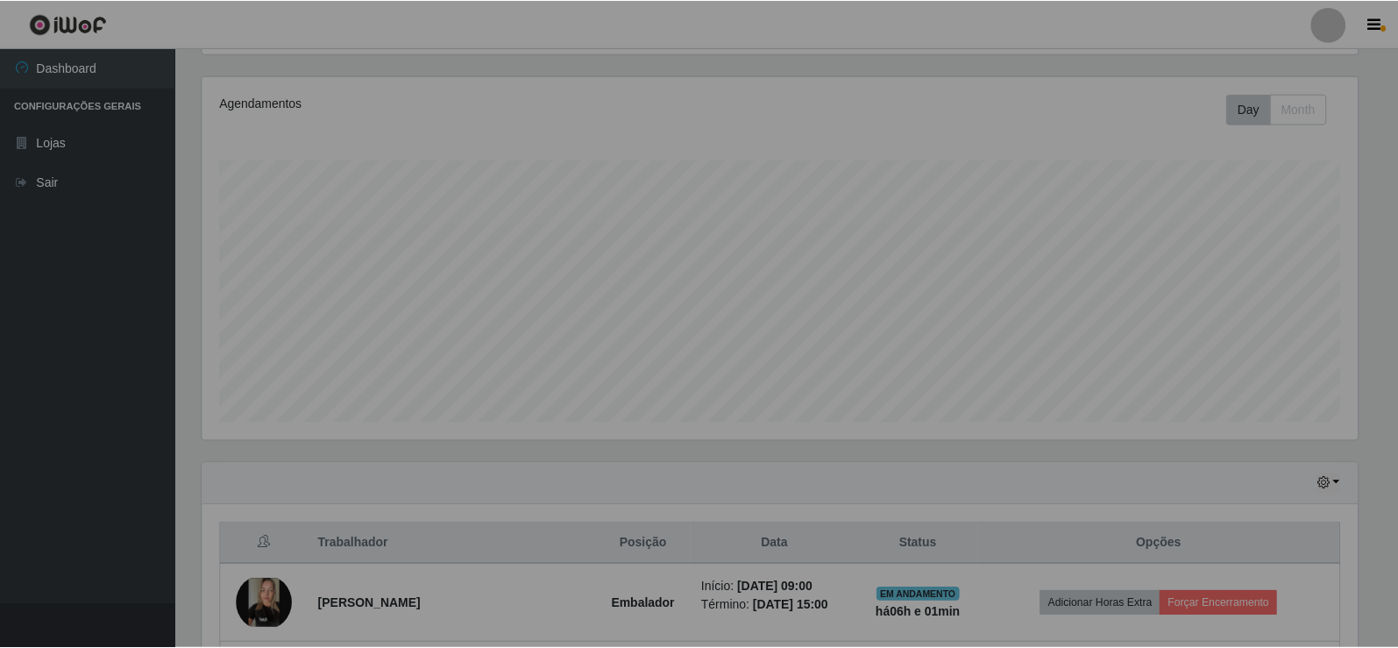
scroll to position [0, 0]
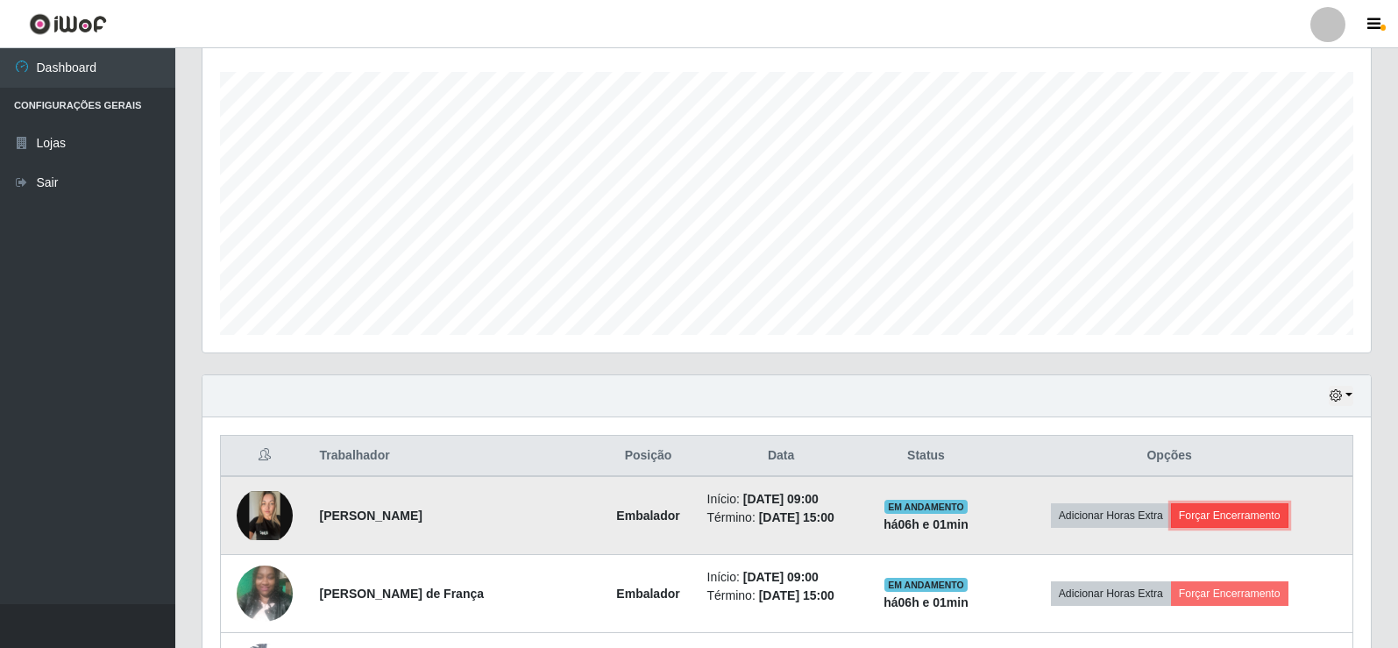
click at [1215, 514] on button "Forçar Encerramento" at bounding box center [1229, 515] width 117 height 25
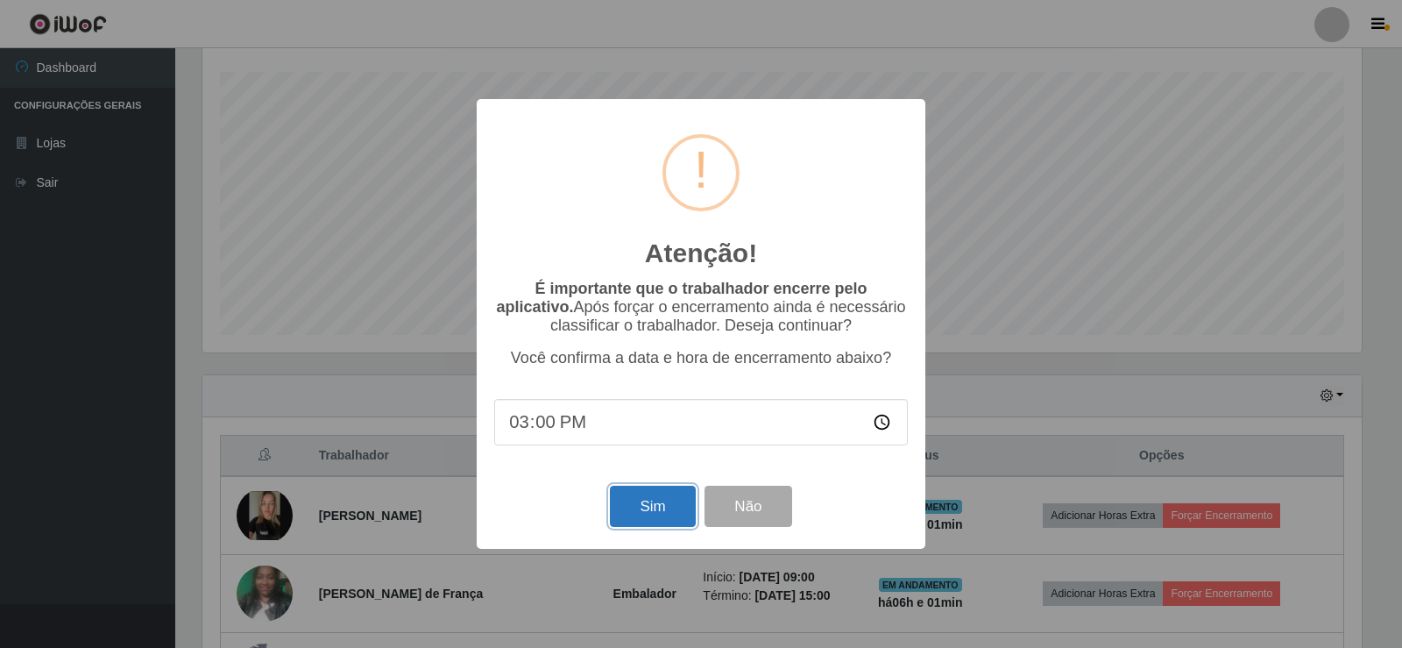
click at [651, 507] on button "Sim" at bounding box center [652, 505] width 85 height 41
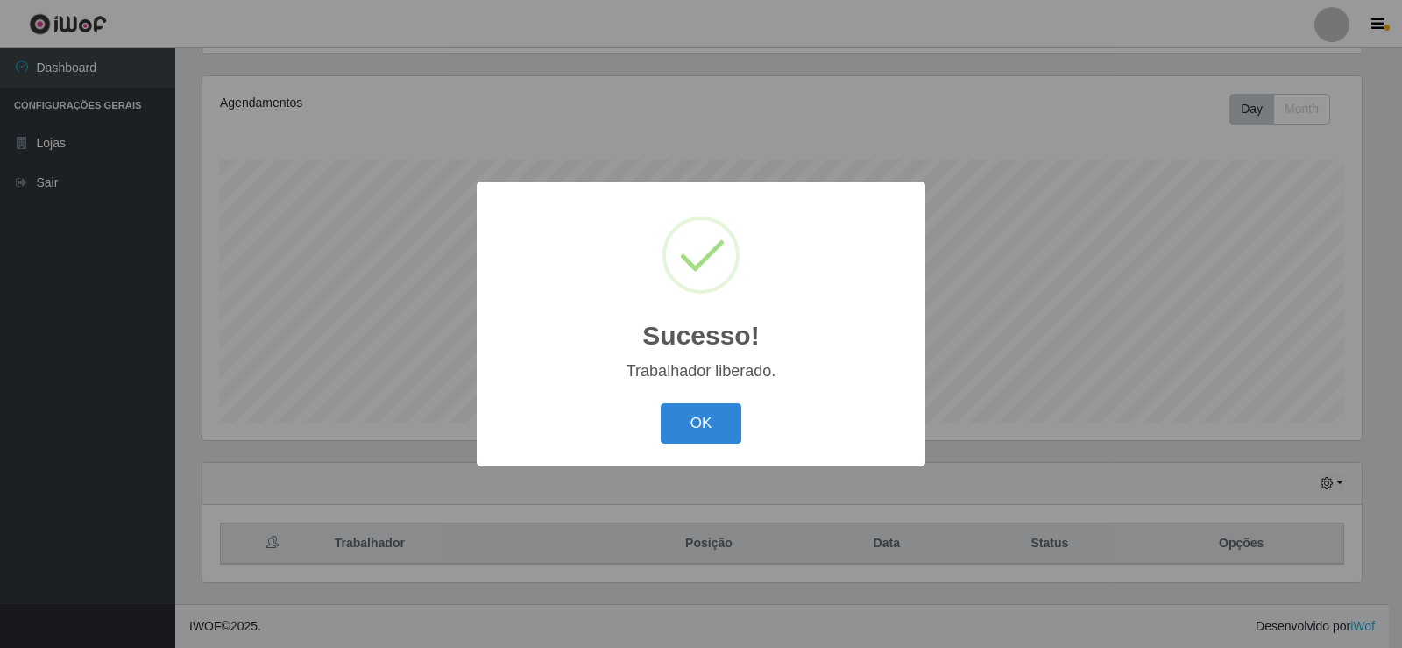
drag, startPoint x: 689, startPoint y: 426, endPoint x: 877, endPoint y: 397, distance: 190.6
click at [711, 421] on button "OK" at bounding box center [701, 423] width 81 height 41
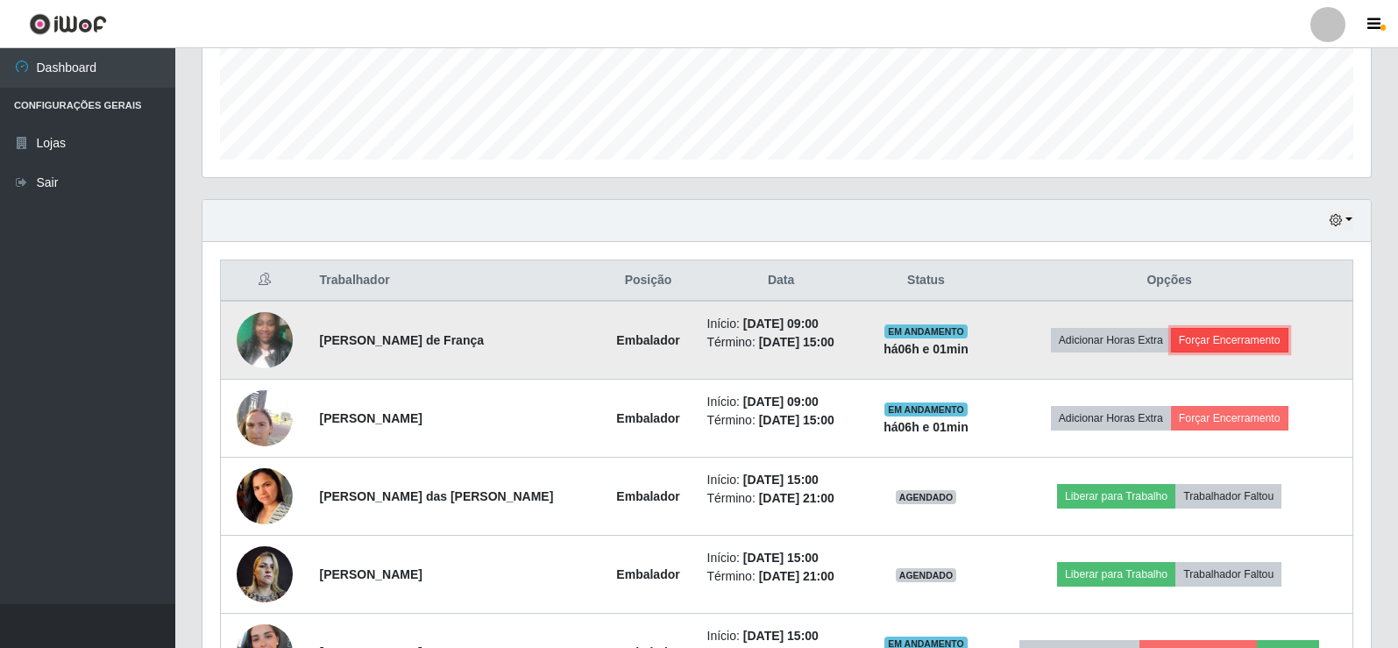
click at [1203, 333] on button "Forçar Encerramento" at bounding box center [1229, 340] width 117 height 25
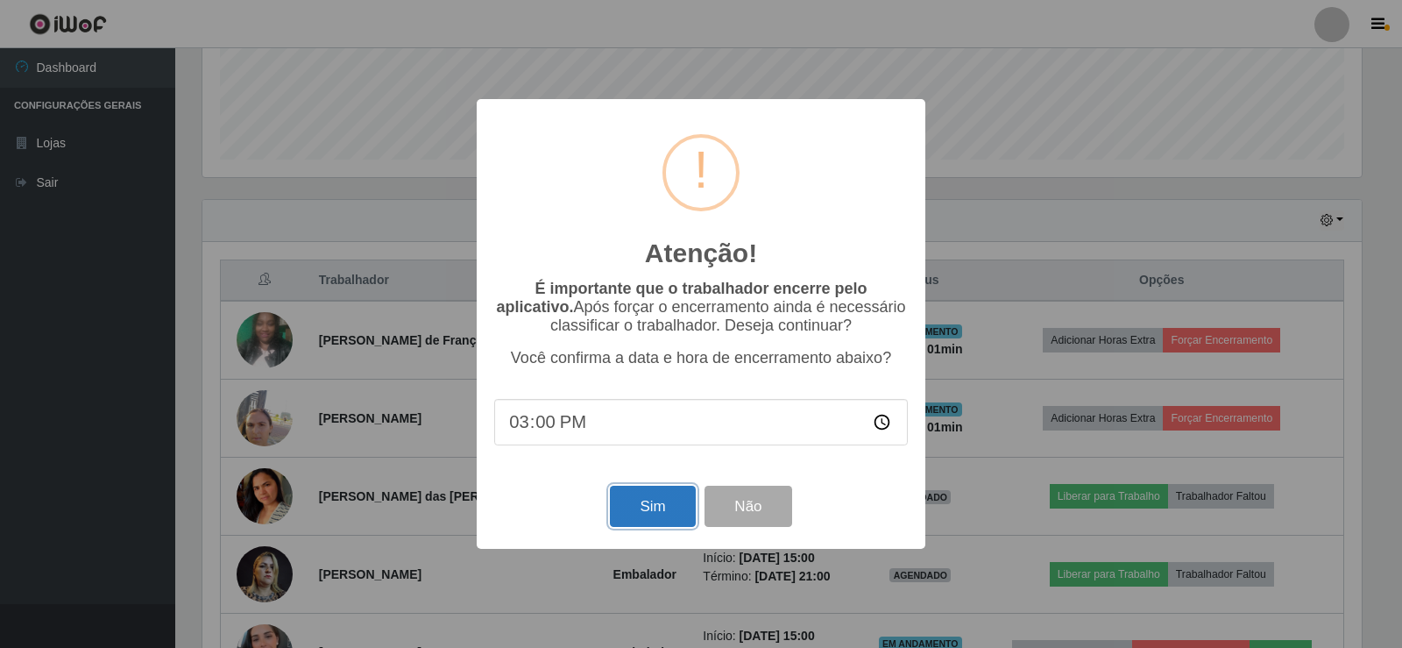
click at [635, 513] on button "Sim" at bounding box center [652, 505] width 85 height 41
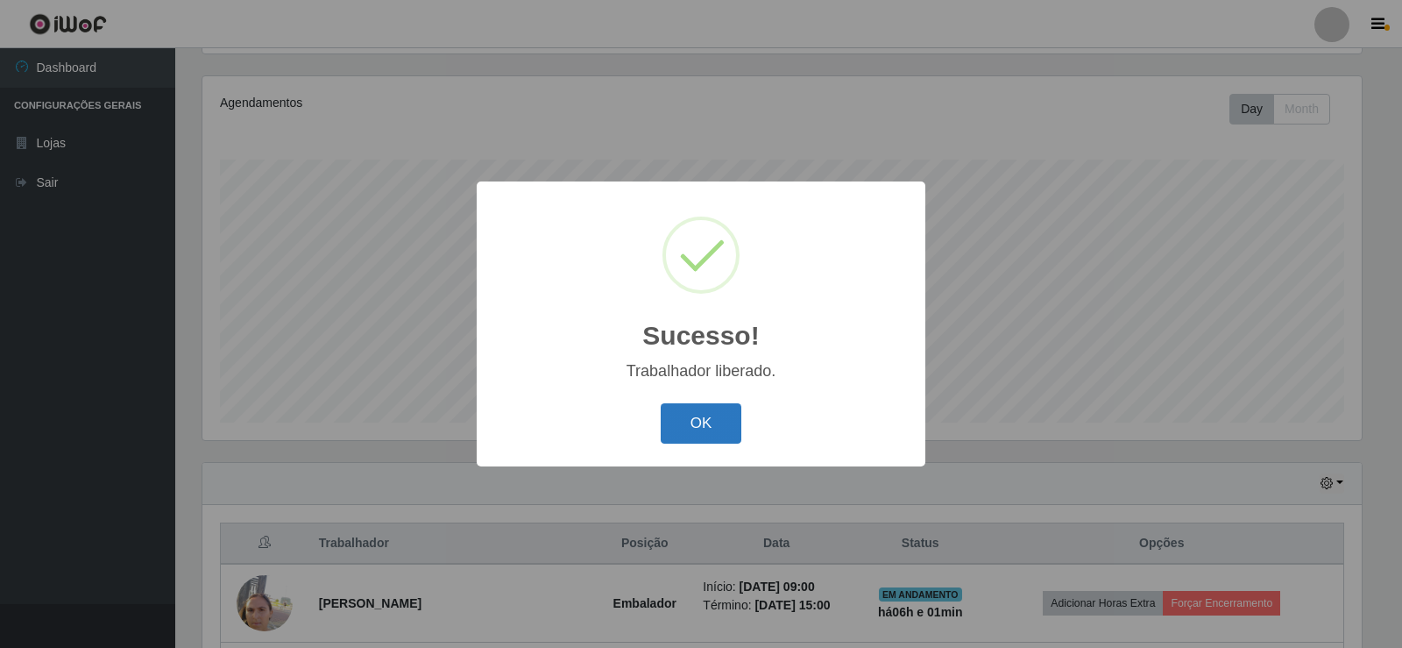
click at [685, 426] on button "OK" at bounding box center [701, 423] width 81 height 41
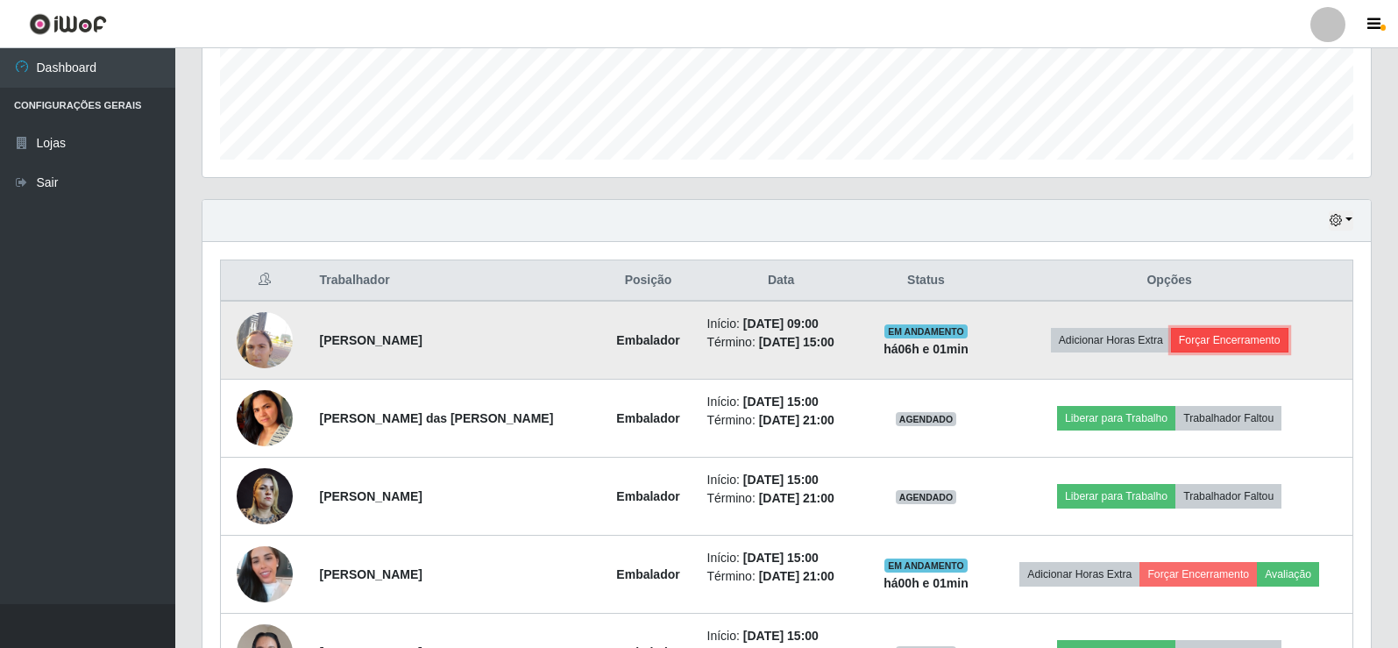
click at [1231, 341] on button "Forçar Encerramento" at bounding box center [1229, 340] width 117 height 25
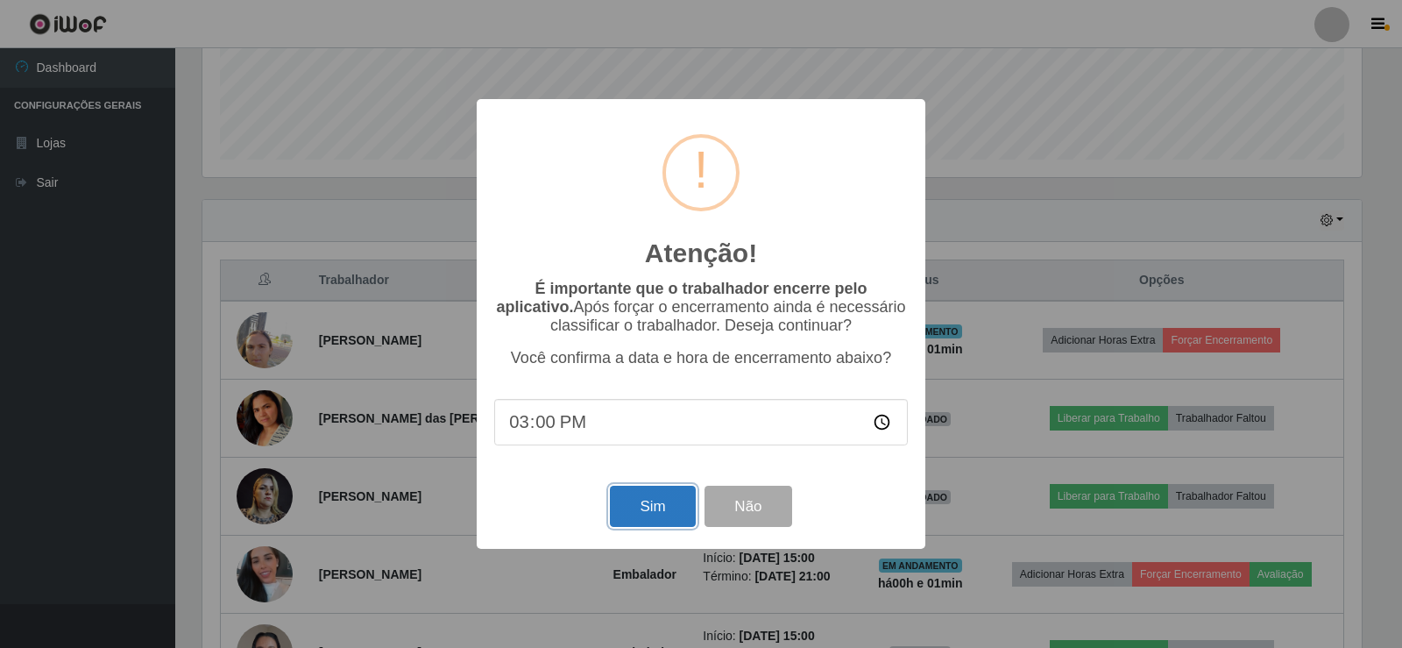
click at [649, 506] on button "Sim" at bounding box center [652, 505] width 85 height 41
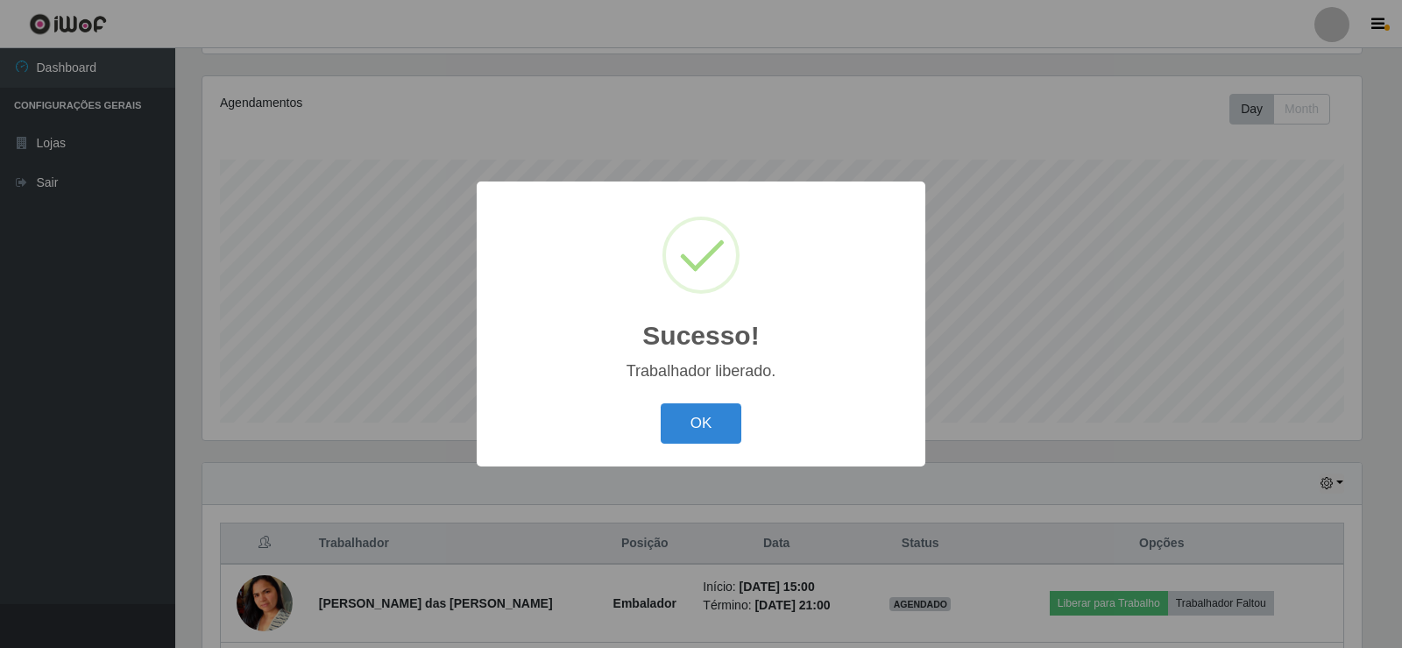
click at [651, 399] on div "OK Cancel" at bounding box center [701, 423] width 414 height 50
click at [712, 421] on button "OK" at bounding box center [701, 423] width 81 height 41
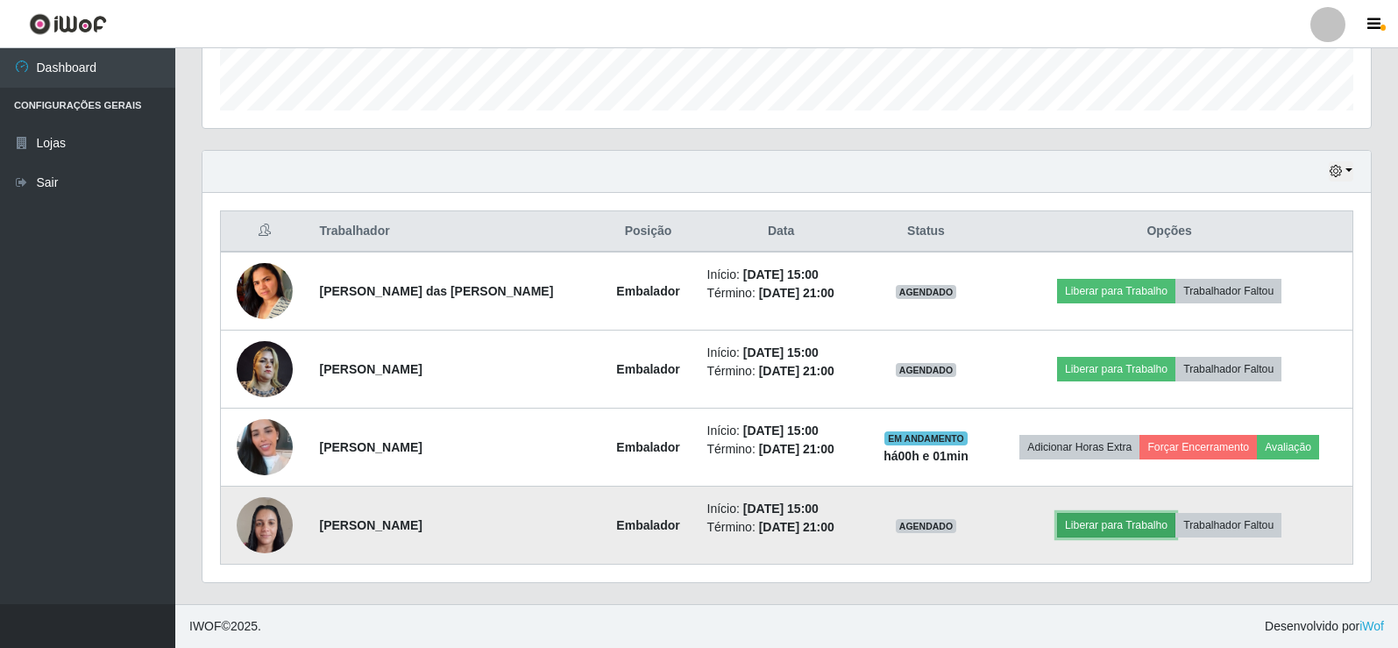
click at [1107, 524] on button "Liberar para Trabalho" at bounding box center [1116, 525] width 118 height 25
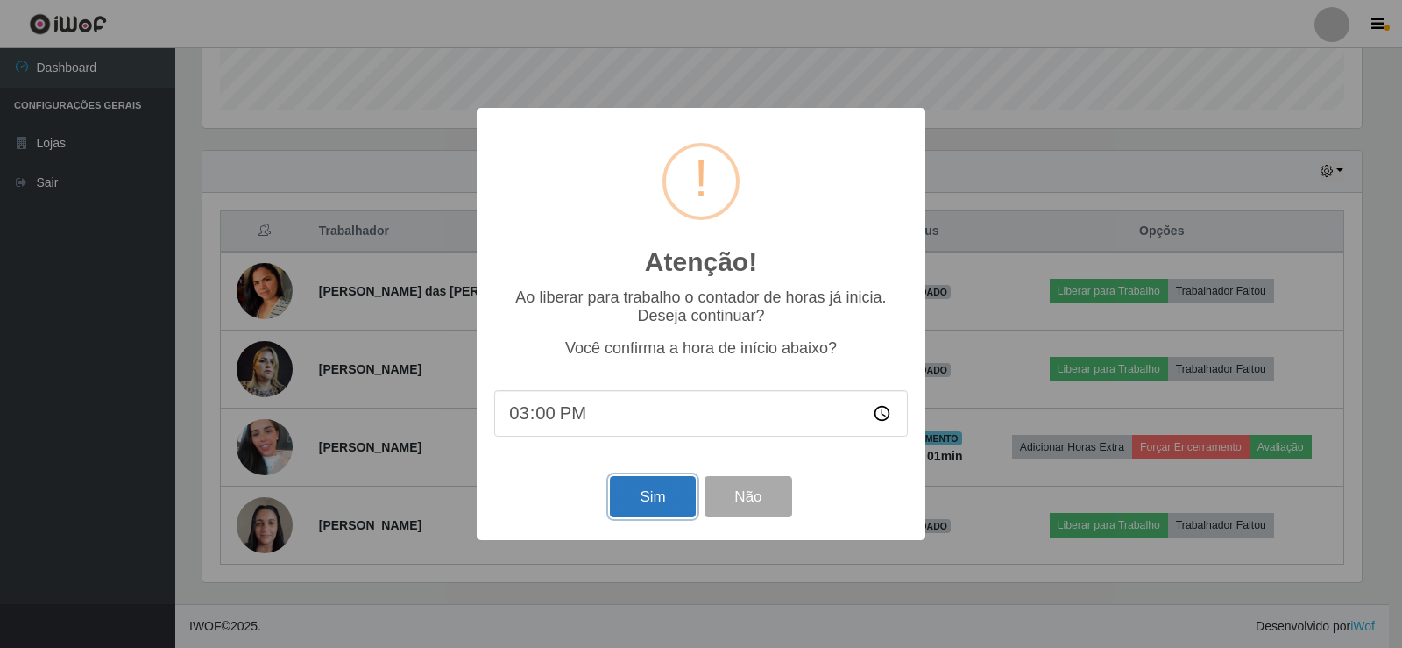
click at [655, 493] on button "Sim" at bounding box center [652, 496] width 85 height 41
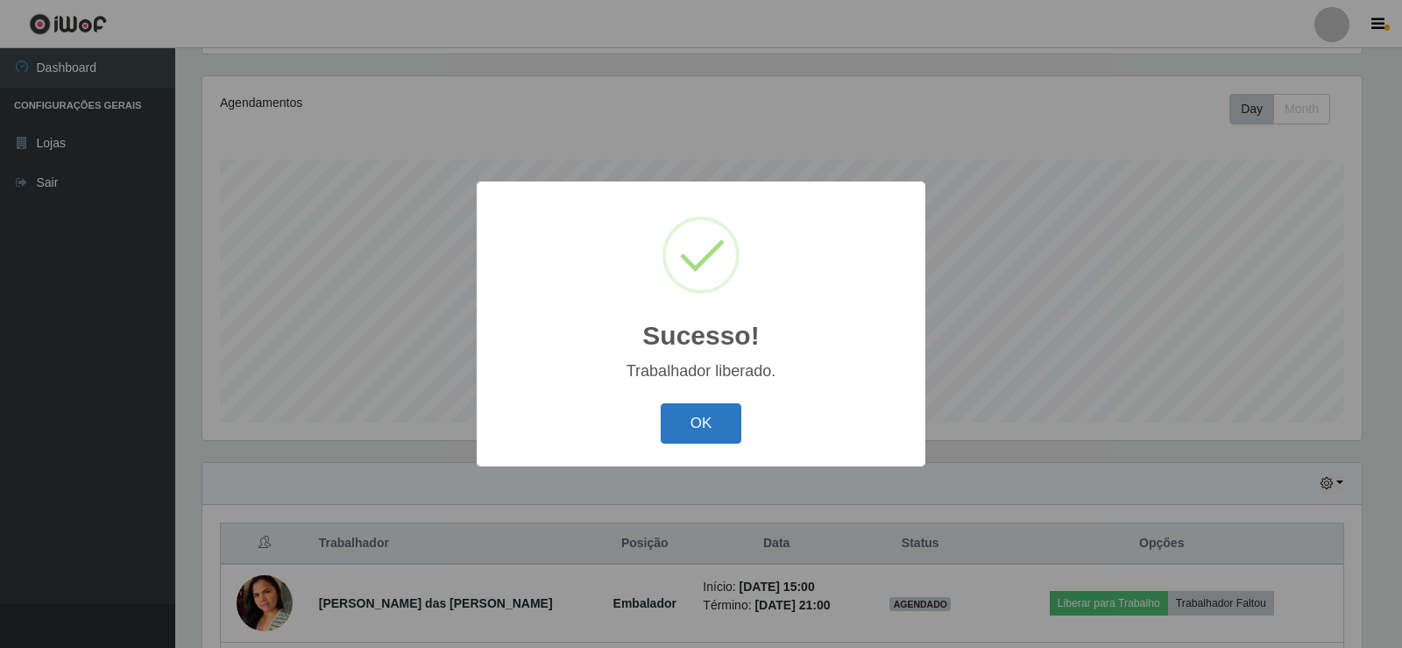
click at [707, 412] on button "OK" at bounding box center [701, 423] width 81 height 41
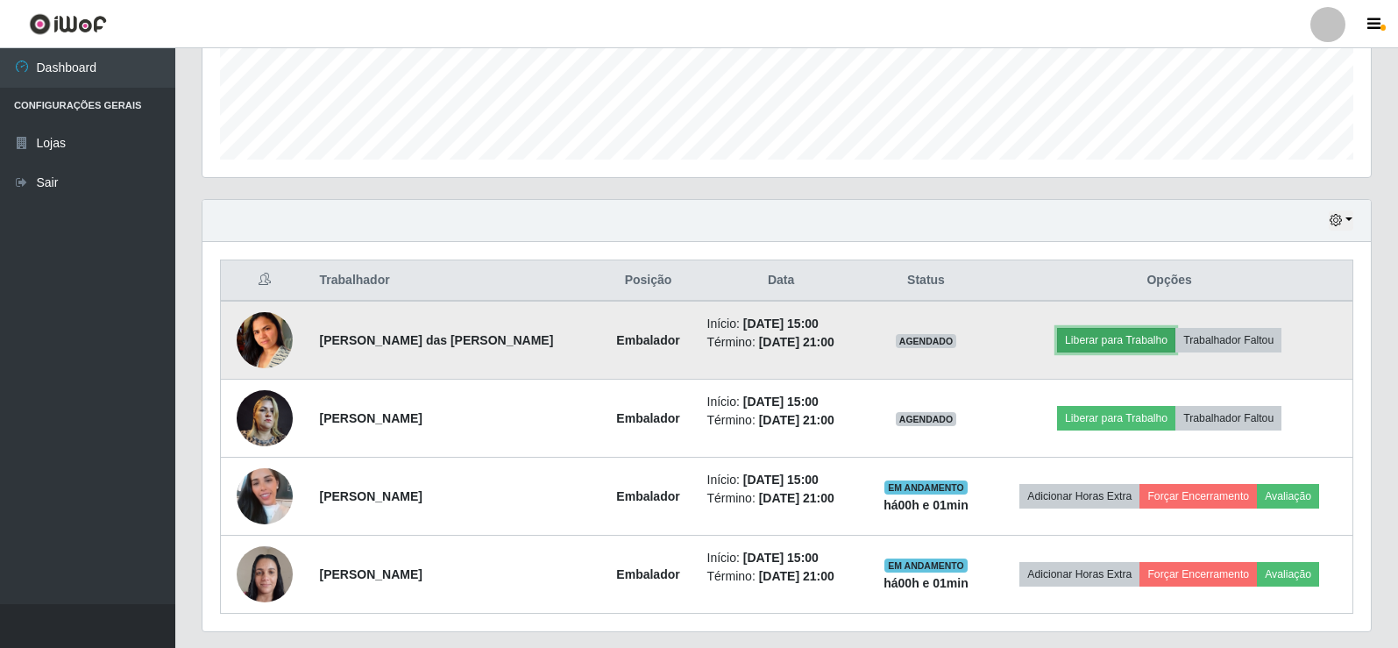
click at [1094, 335] on button "Liberar para Trabalho" at bounding box center [1116, 340] width 118 height 25
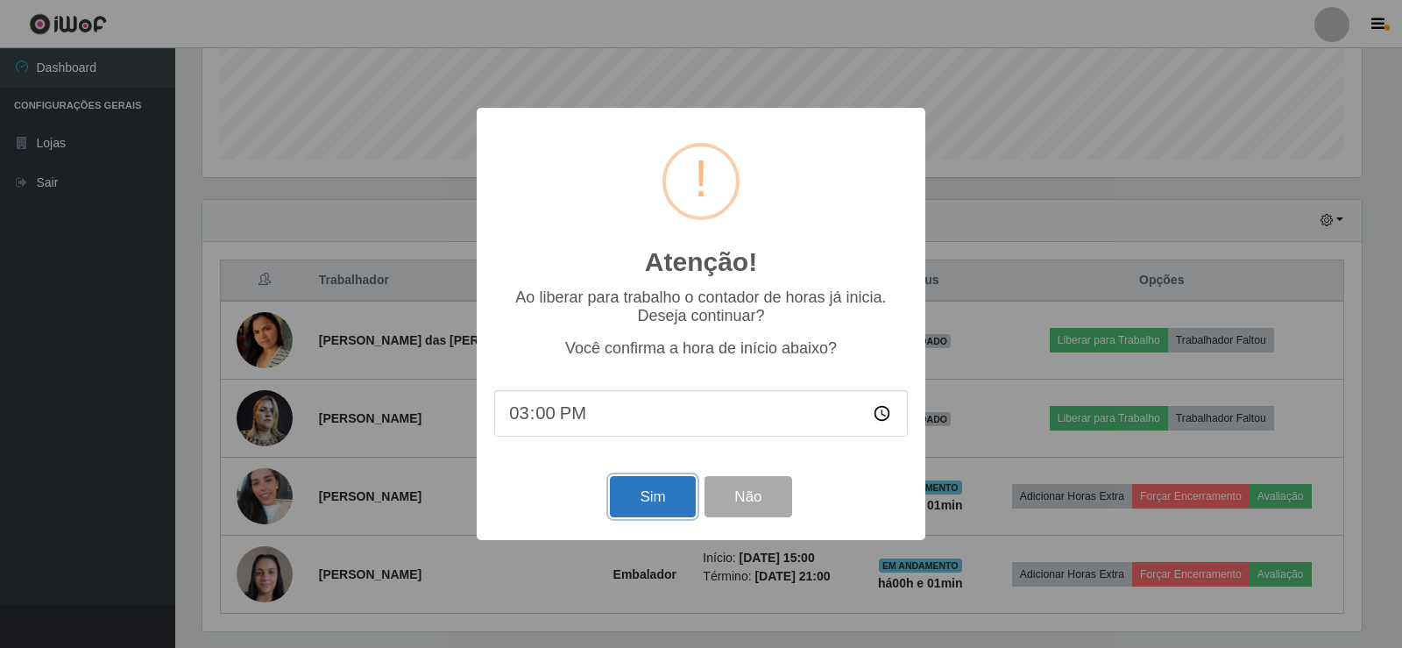
click at [648, 500] on button "Sim" at bounding box center [652, 496] width 85 height 41
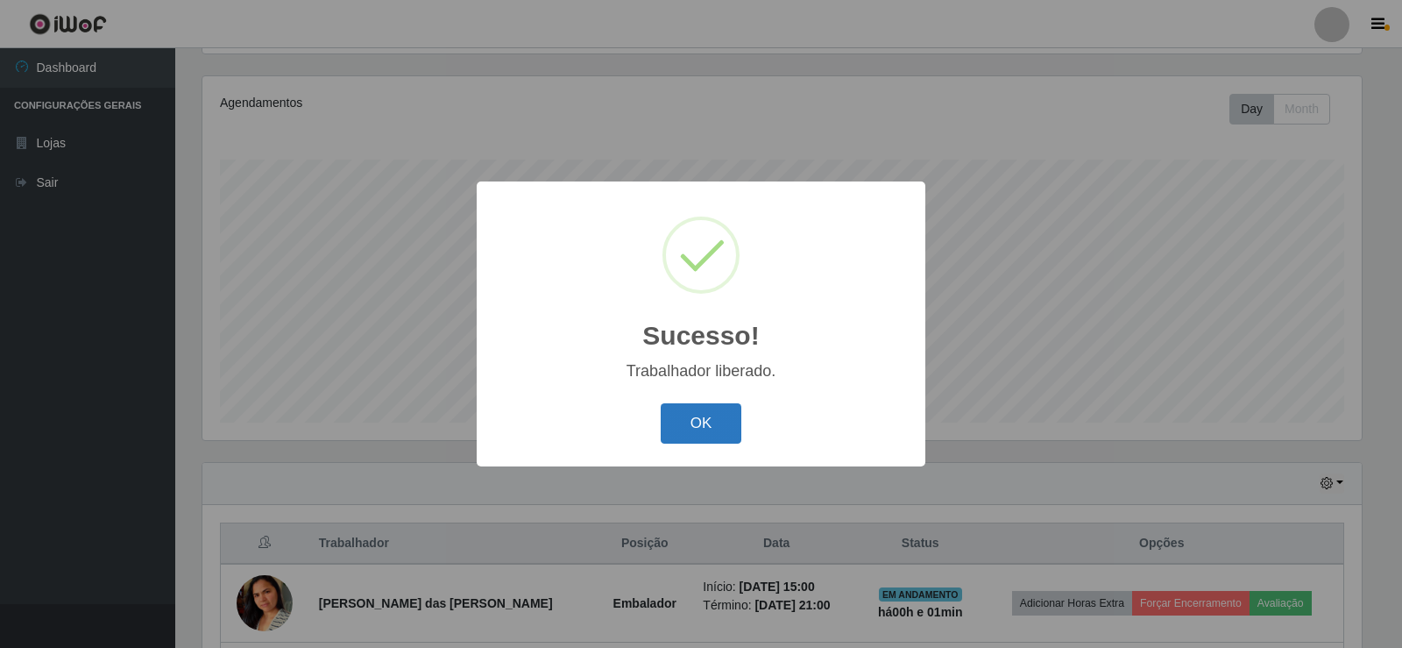
click at [708, 412] on button "OK" at bounding box center [701, 423] width 81 height 41
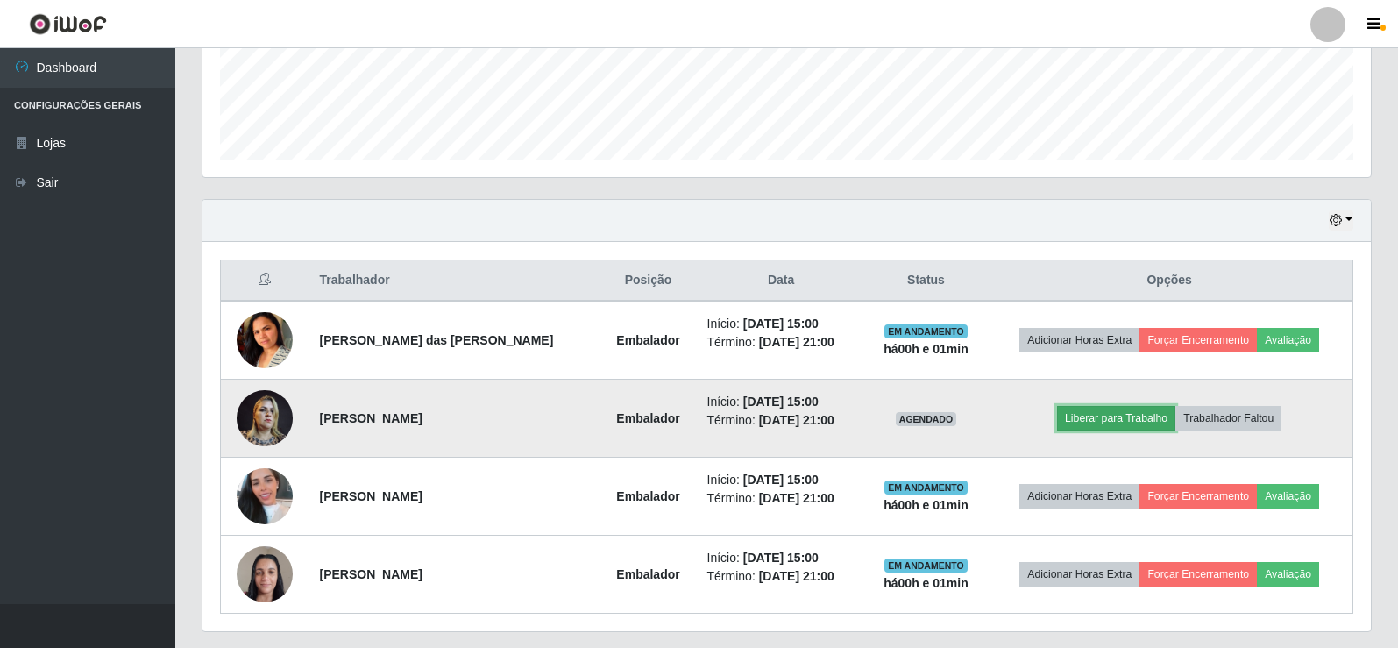
click at [1067, 424] on button "Liberar para Trabalho" at bounding box center [1116, 418] width 118 height 25
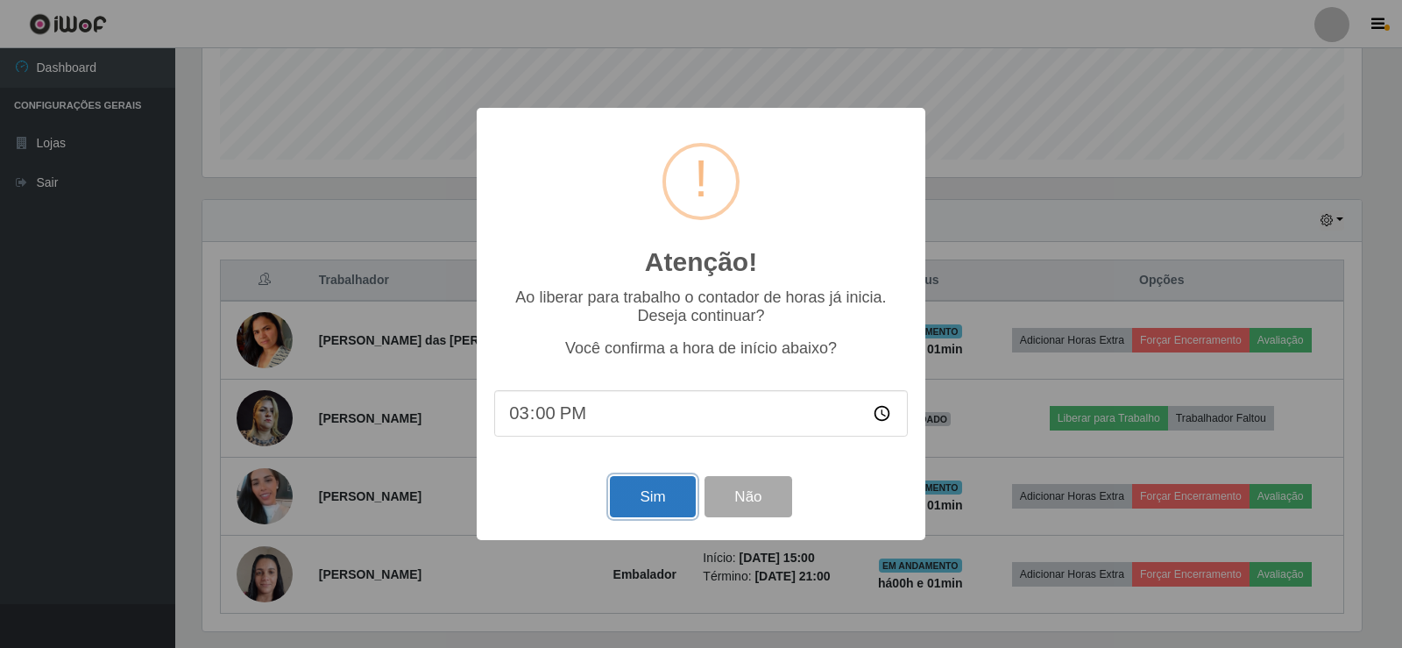
click at [655, 492] on button "Sim" at bounding box center [652, 496] width 85 height 41
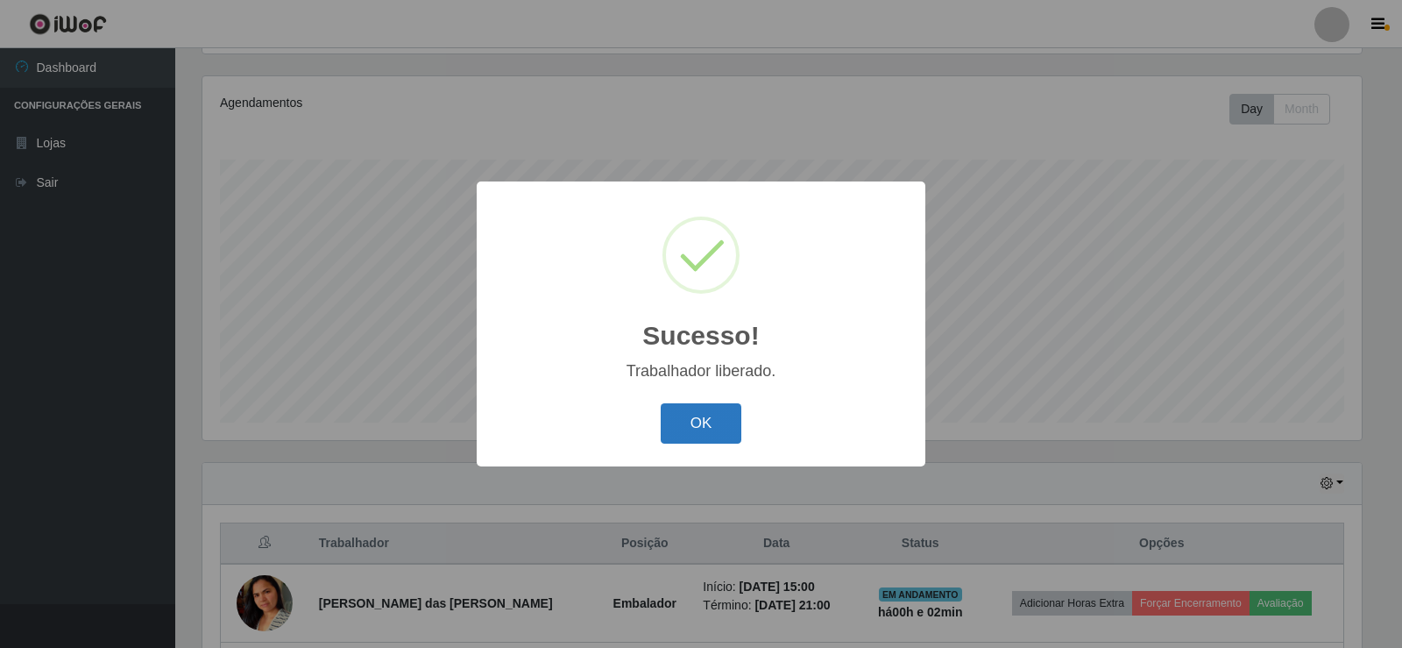
click at [681, 414] on button "OK" at bounding box center [701, 423] width 81 height 41
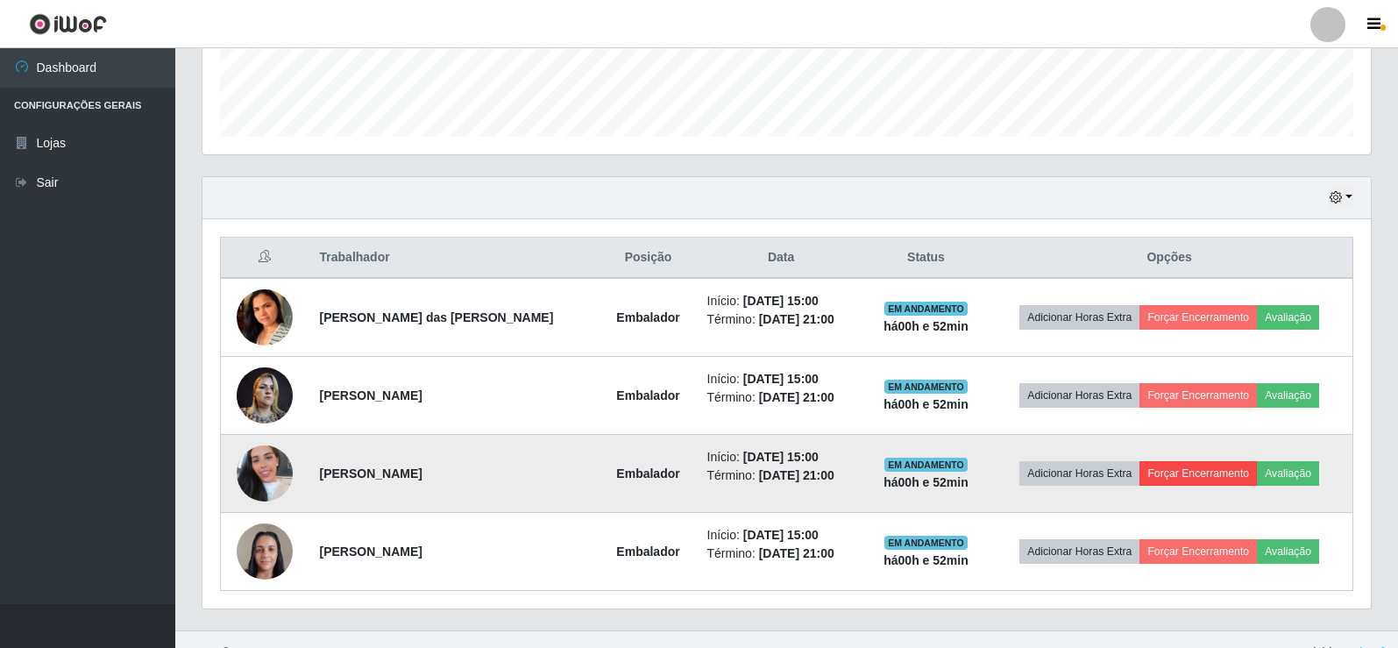
scroll to position [516, 0]
